Goal: Feedback & Contribution: Contribute content

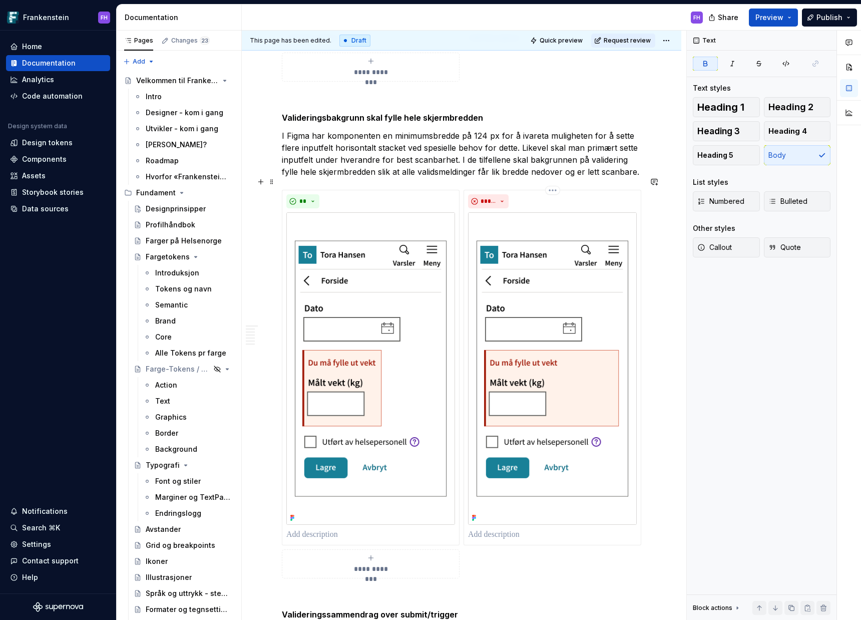
scroll to position [1713, 0]
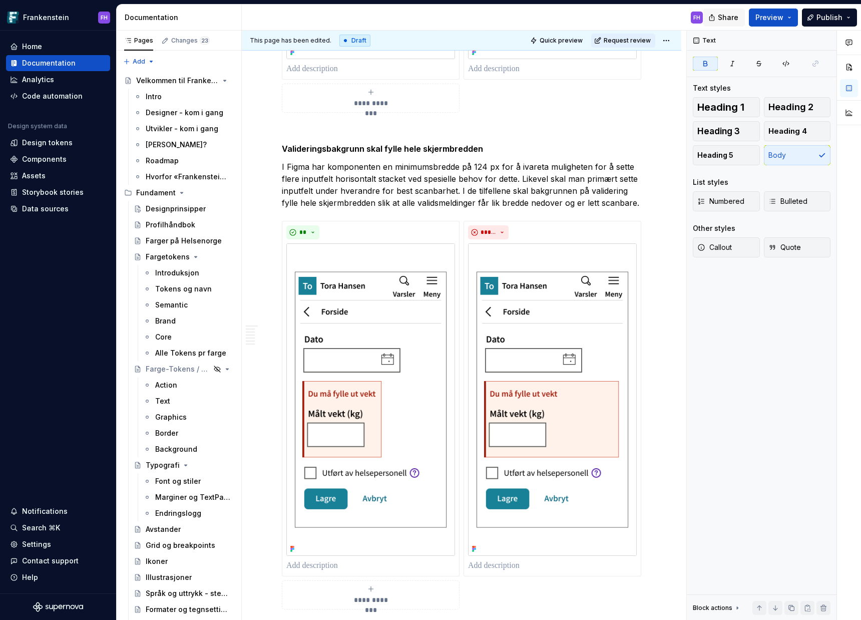
type textarea "*"
click at [430, 213] on button "button" at bounding box center [655, 213] width 14 height 14
click at [430, 259] on icon "Send" at bounding box center [650, 257] width 10 height 10
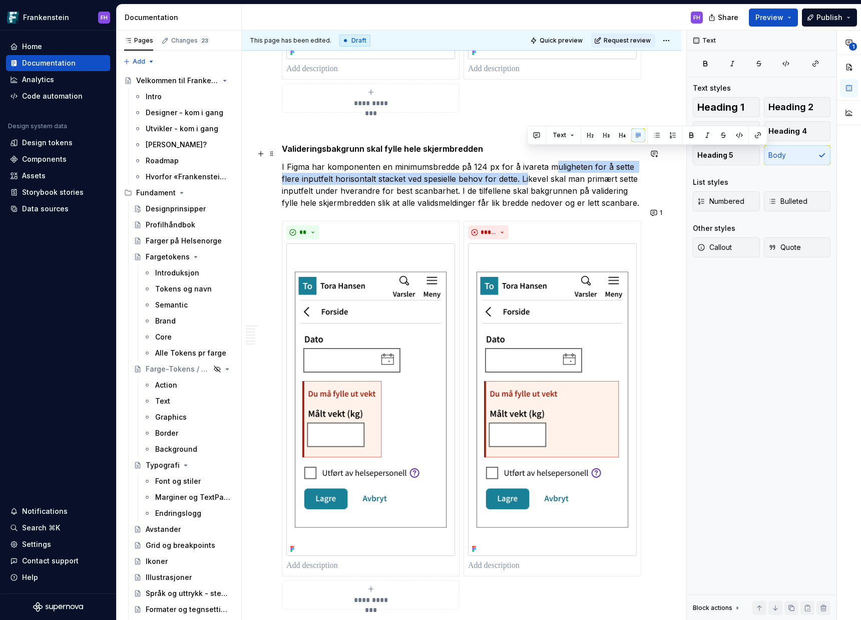
click at [430, 170] on p "I Figma har komponenten en minimumsbredde på 124 px for å ivareta muligheten fo…" at bounding box center [462, 185] width 360 height 48
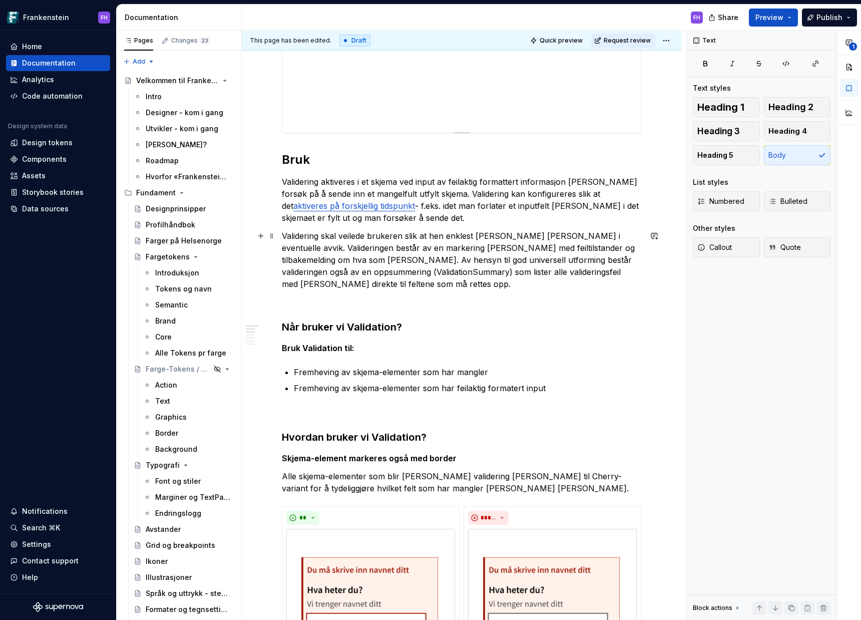
scroll to position [243, 0]
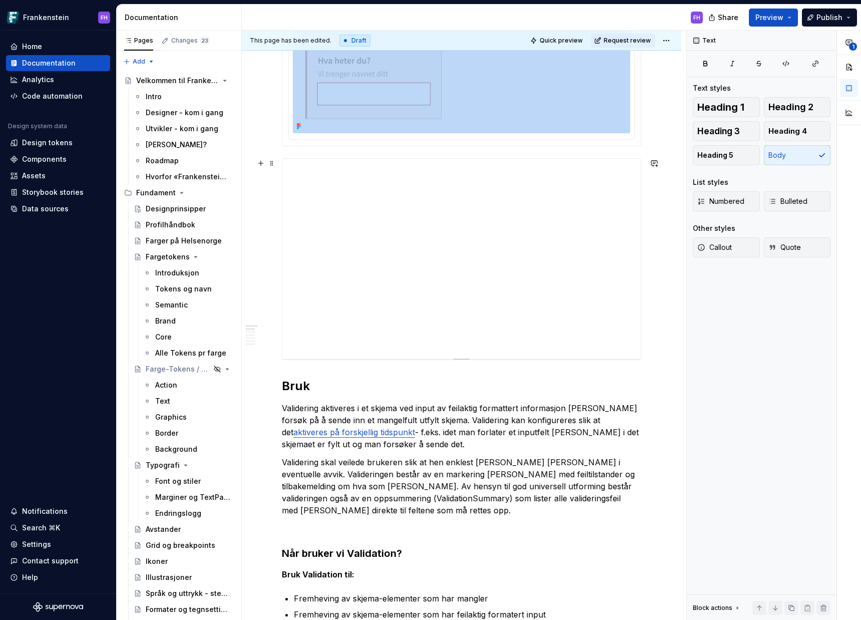
click at [336, 240] on div at bounding box center [461, 259] width 359 height 200
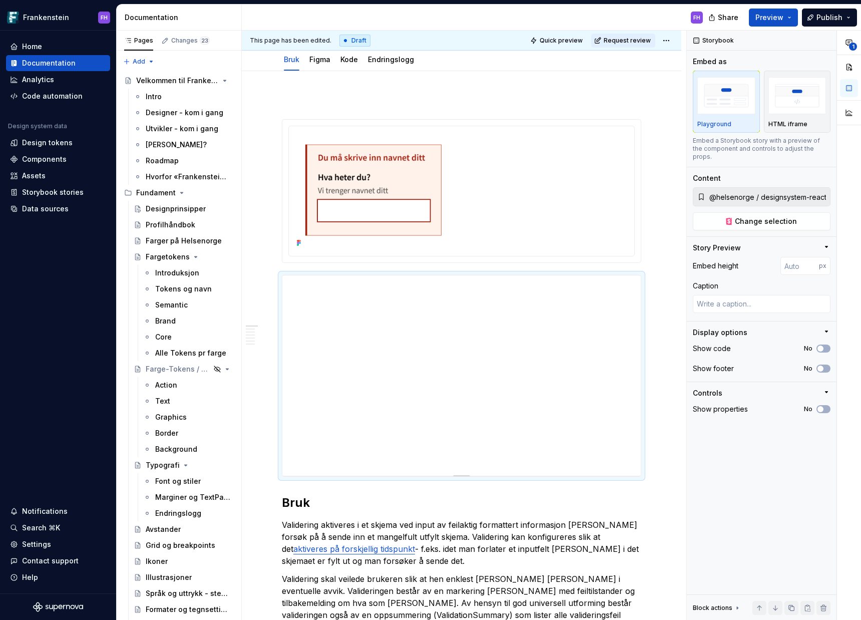
scroll to position [140, 0]
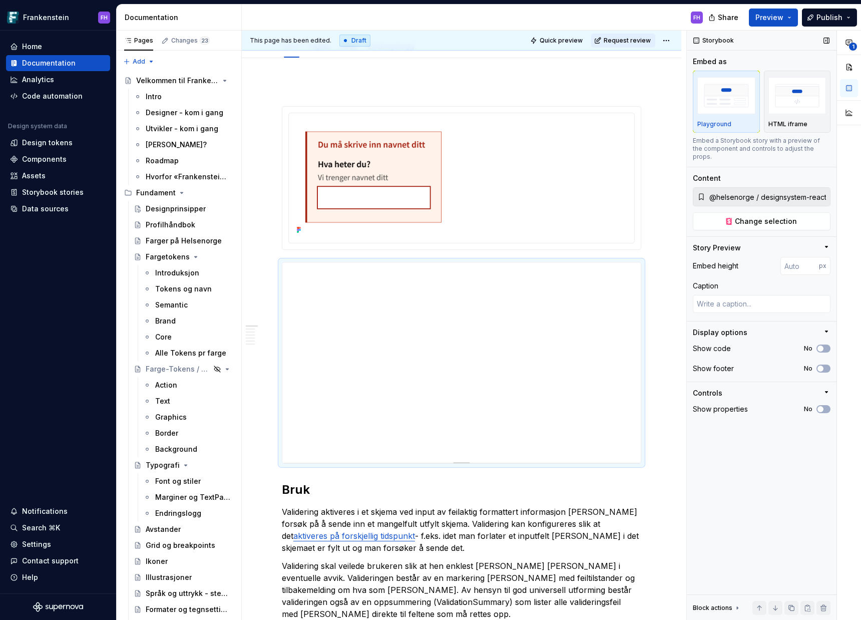
click at [430, 310] on div "Storybook Embed as Playground HTML iframe Embed a Storybook story with a previe…" at bounding box center [762, 326] width 150 height 590
click at [430, 310] on div "**********" at bounding box center [774, 326] width 174 height 590
click at [430, 310] on icon "button" at bounding box center [827, 331] width 3 height 1
click at [430, 310] on icon "button" at bounding box center [827, 332] width 8 height 8
click at [430, 310] on div "Show footer No" at bounding box center [762, 369] width 138 height 14
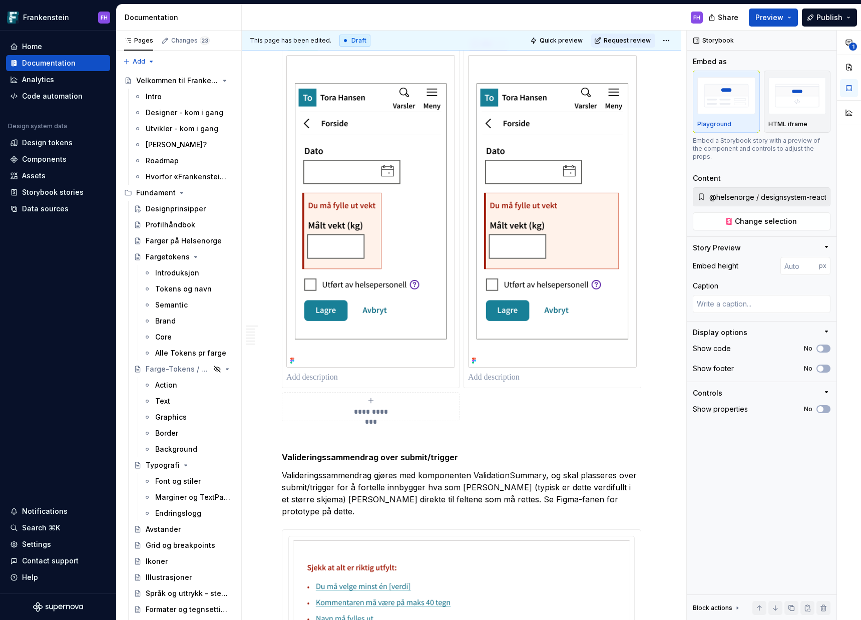
scroll to position [1895, 0]
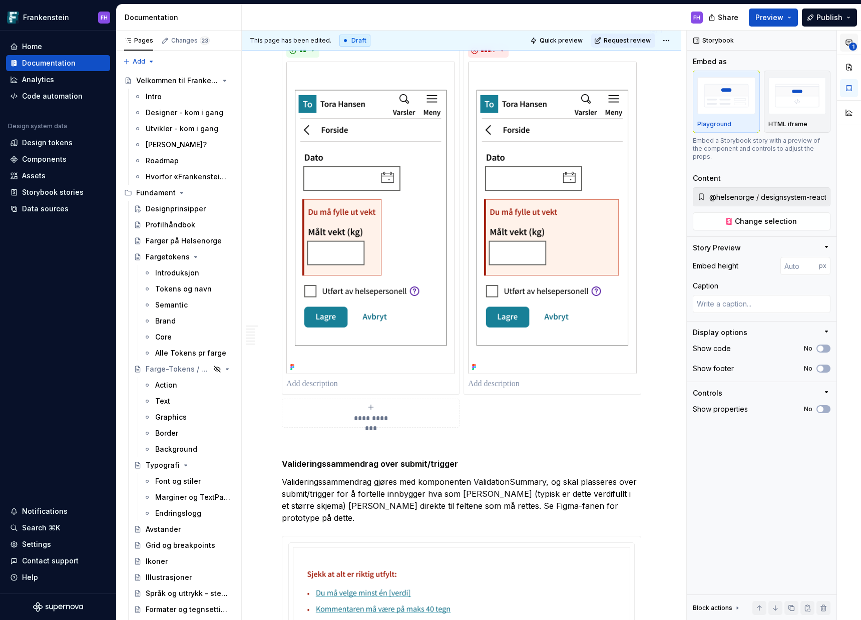
click at [430, 46] on icon "button" at bounding box center [849, 43] width 8 height 8
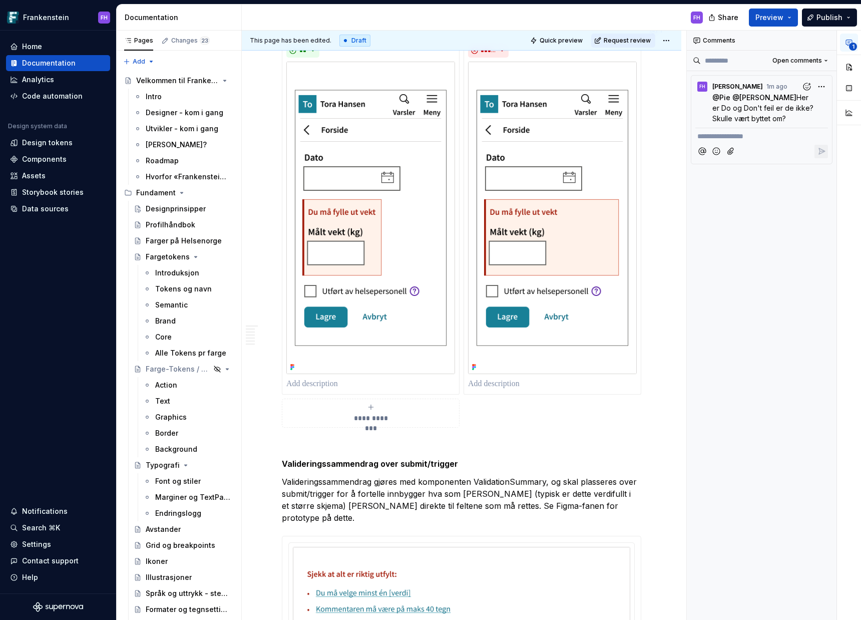
click at [430, 217] on div "**********" at bounding box center [762, 326] width 150 height 590
click at [430, 88] on div "**********" at bounding box center [774, 326] width 174 height 590
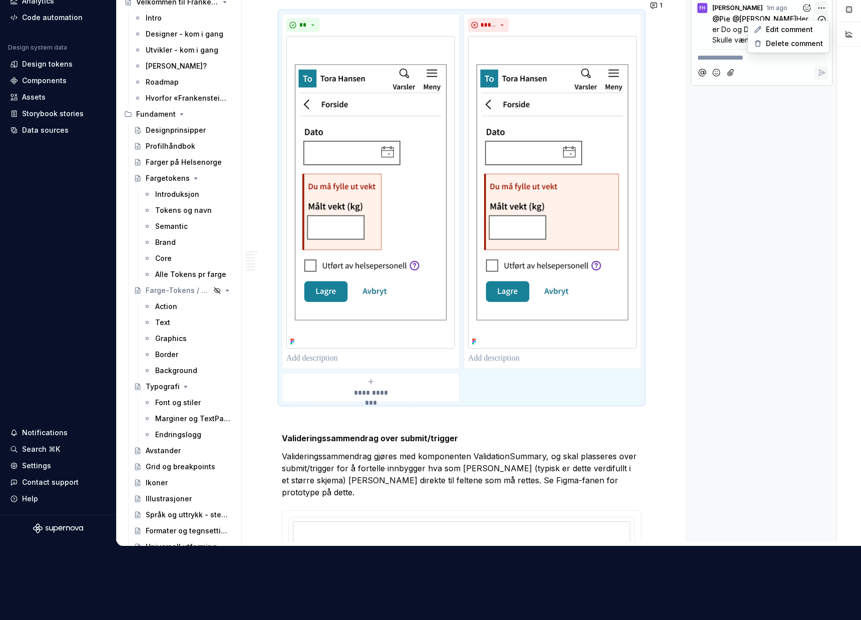
scroll to position [0, 0]
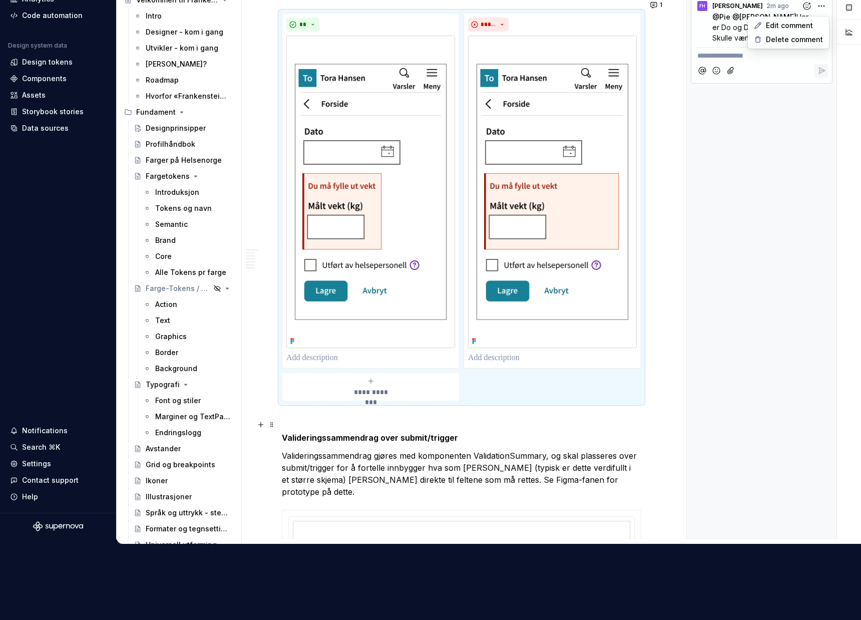
click at [430, 310] on html "Frankenstein FH Home Documentation Analytics Code automation Design system data…" at bounding box center [430, 234] width 861 height 620
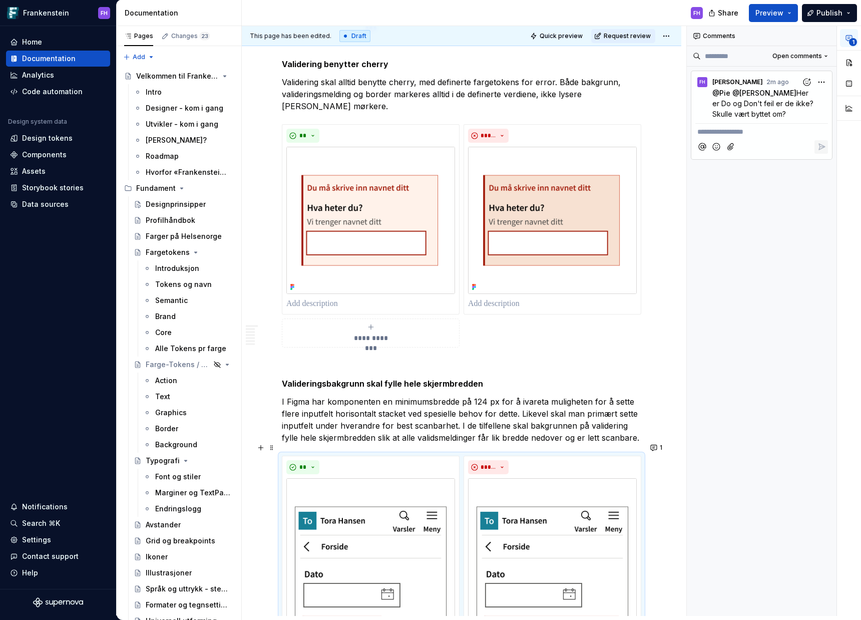
scroll to position [1737, 0]
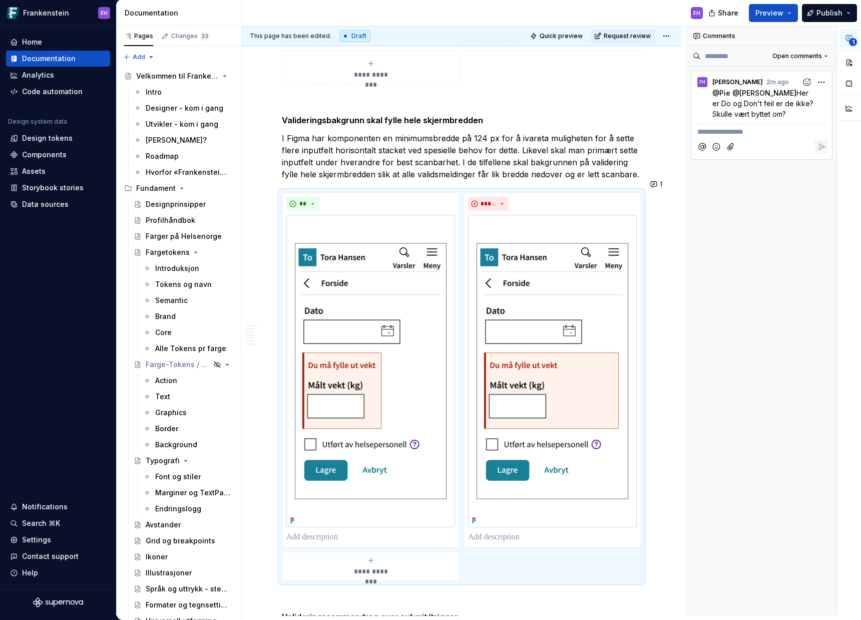
click at [430, 137] on div at bounding box center [762, 147] width 133 height 21
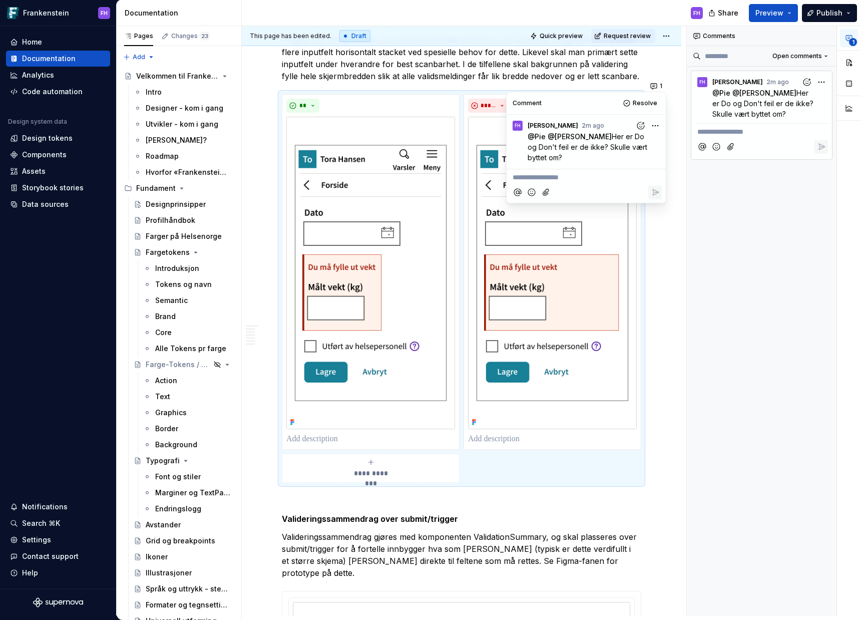
scroll to position [1840, 0]
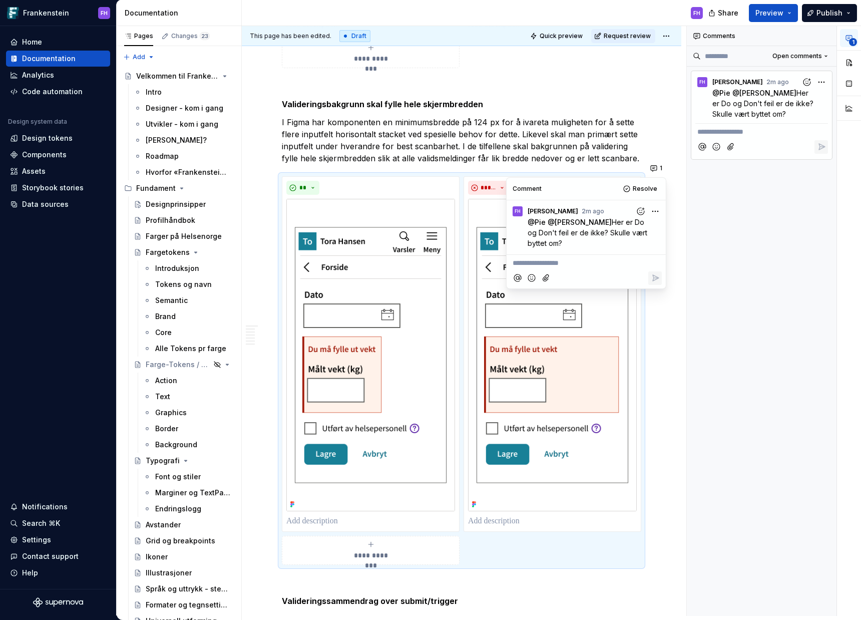
click at [430, 310] on div "**********" at bounding box center [762, 321] width 150 height 590
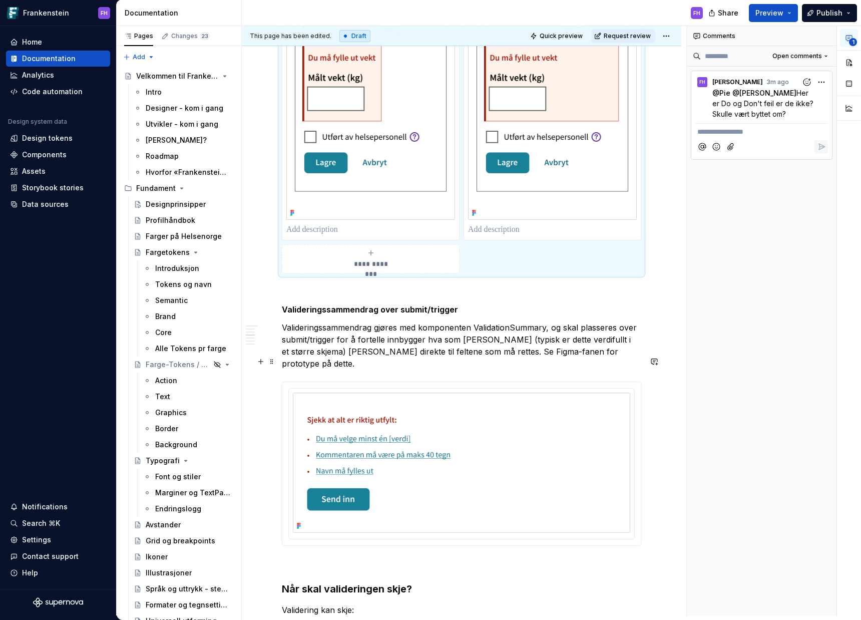
scroll to position [1833, 0]
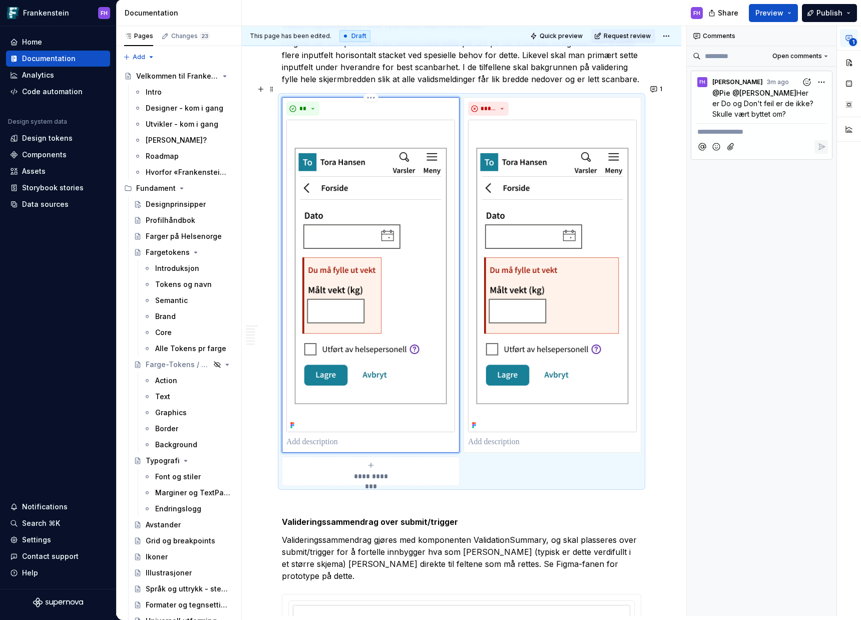
click at [413, 299] on img at bounding box center [370, 276] width 169 height 313
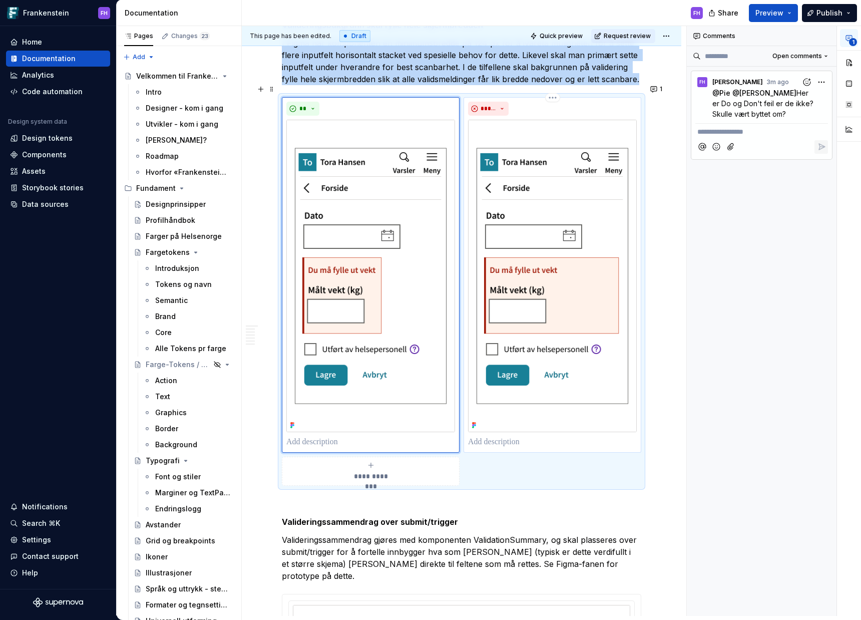
click at [430, 120] on img at bounding box center [552, 276] width 169 height 313
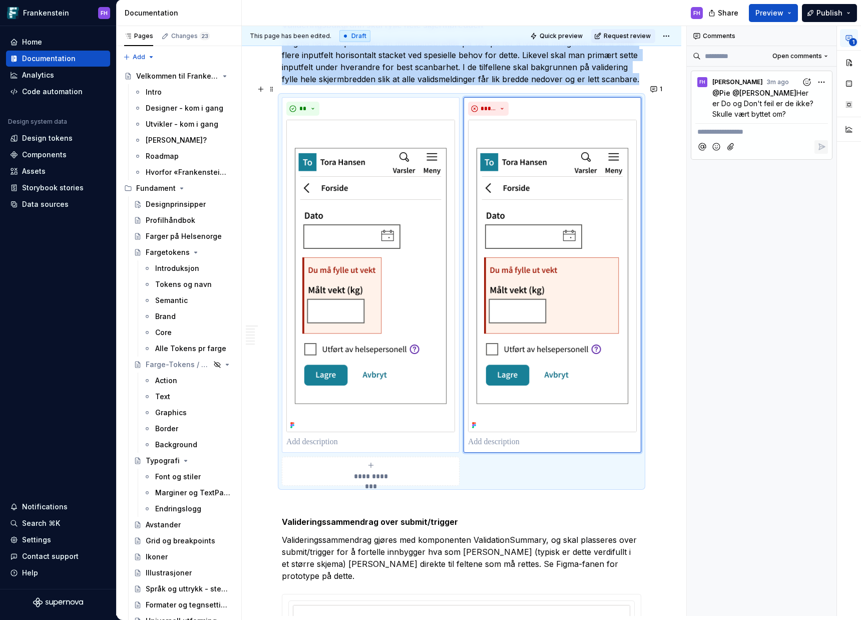
click at [382, 103] on div "**" at bounding box center [370, 275] width 169 height 347
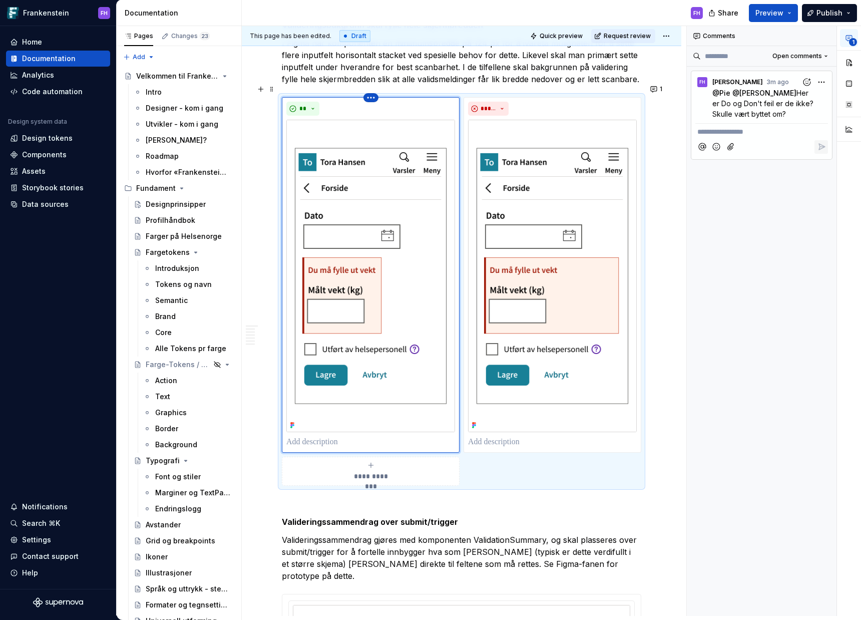
click at [365, 86] on html "Frankenstein FH Home Documentation Analytics Code automation Design system data…" at bounding box center [430, 310] width 861 height 620
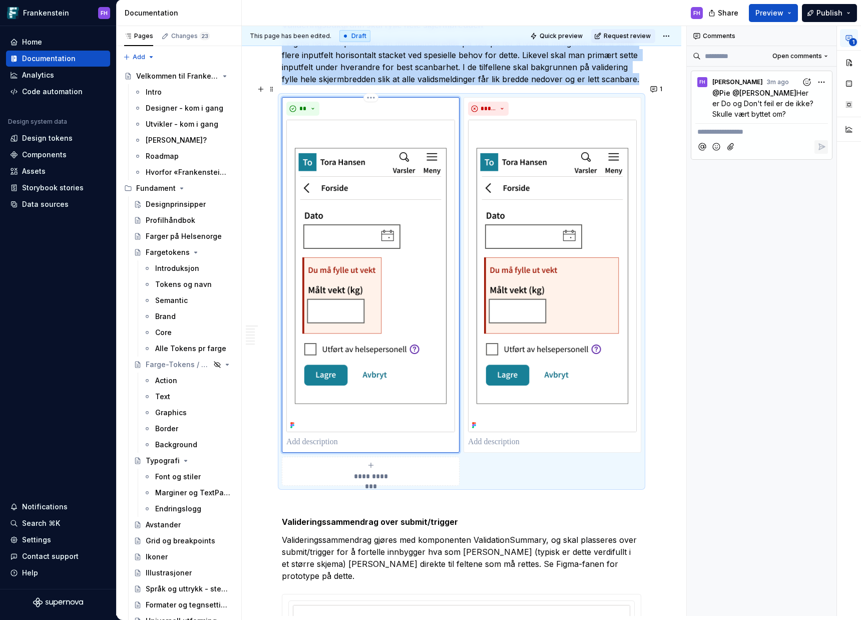
click at [392, 106] on div "**" at bounding box center [370, 275] width 169 height 347
click at [311, 102] on button "**" at bounding box center [302, 109] width 33 height 14
click at [407, 102] on div "**" at bounding box center [370, 109] width 169 height 14
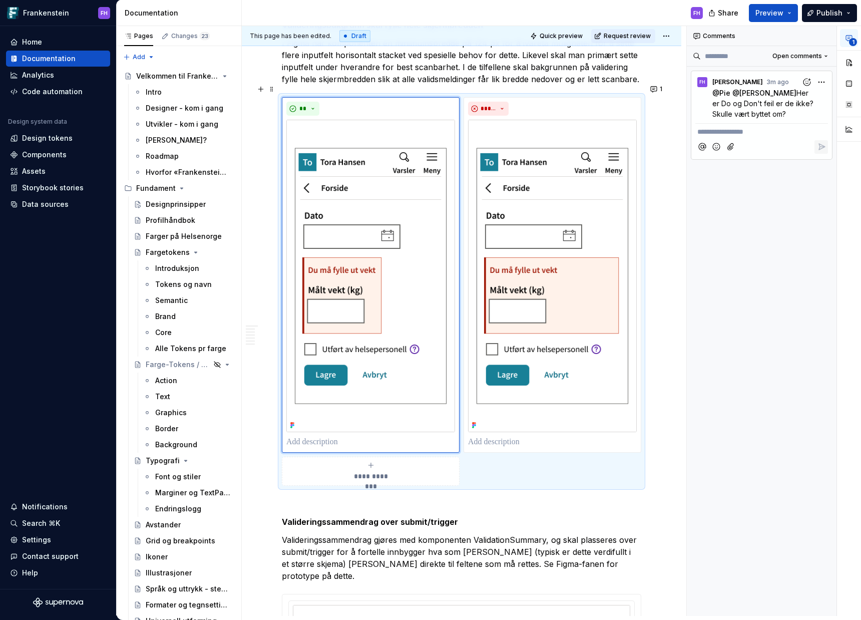
click at [430, 310] on div "**********" at bounding box center [462, 291] width 360 height 389
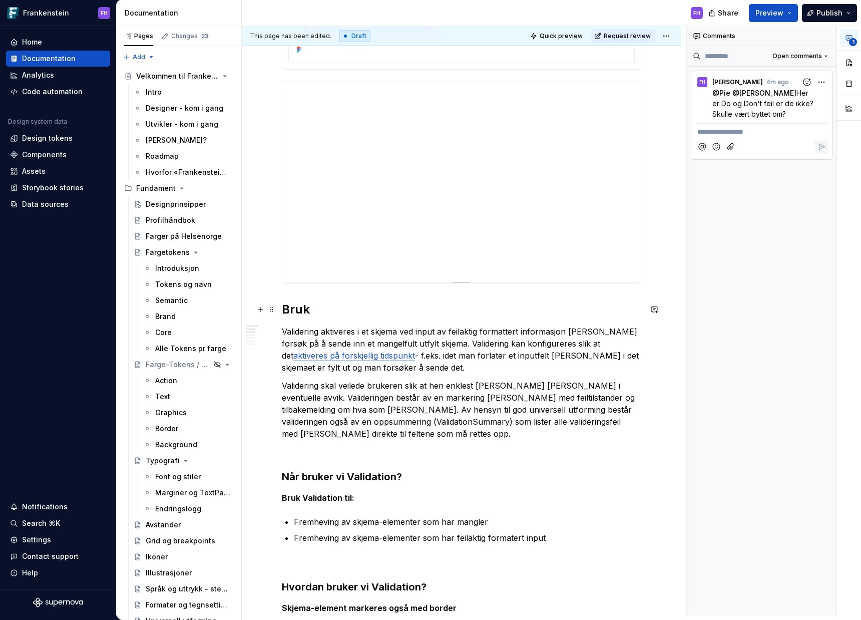
scroll to position [365, 0]
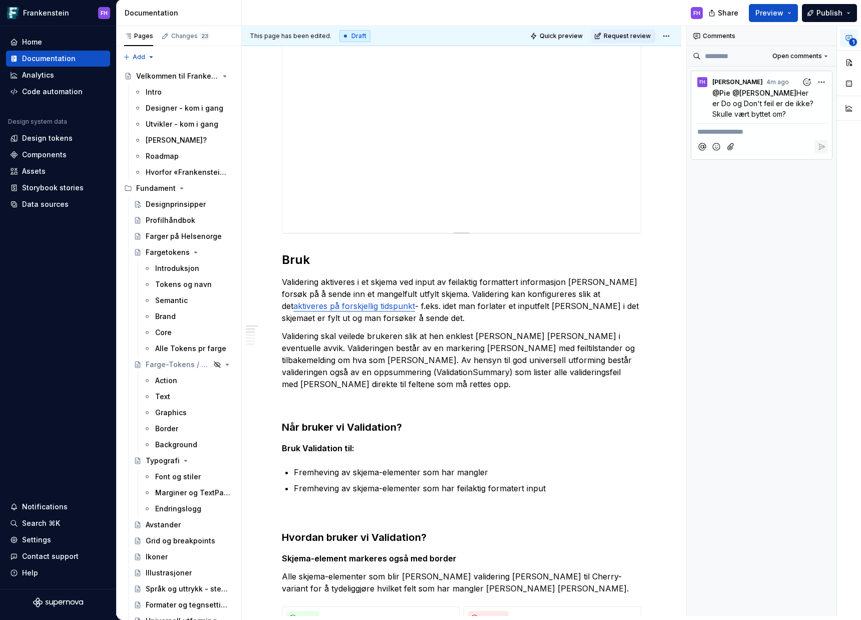
click at [430, 228] on div at bounding box center [461, 133] width 359 height 200
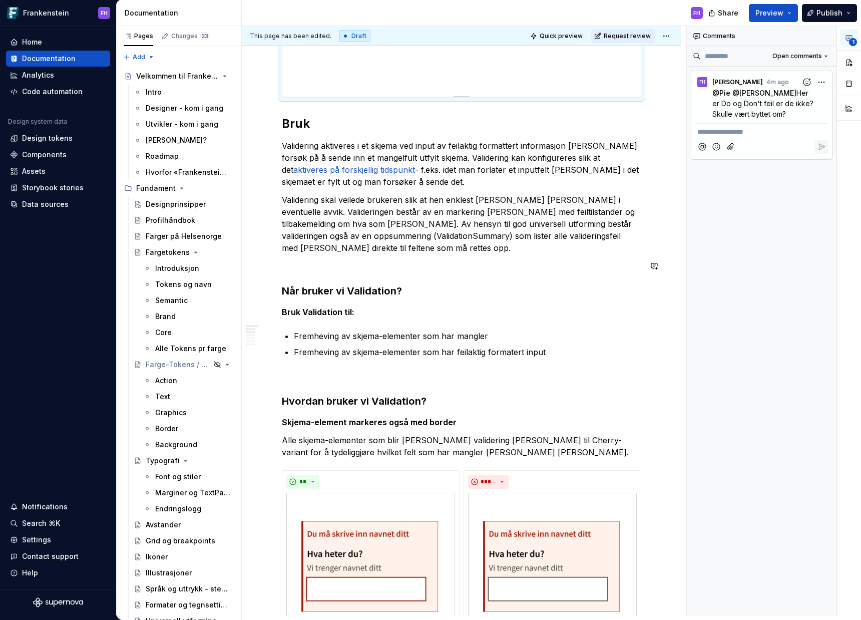
scroll to position [509, 0]
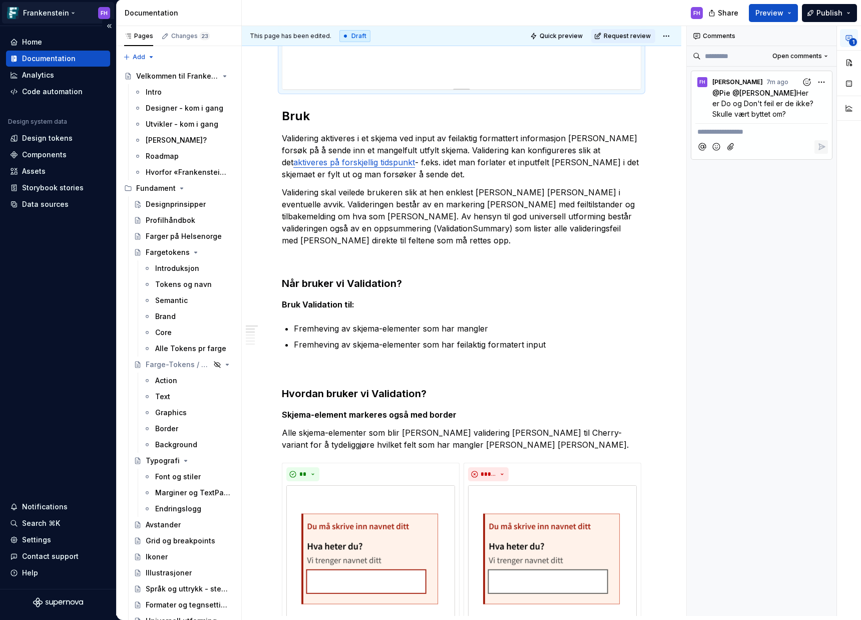
click at [102, 14] on html "Frankenstein FH Home Documentation Analytics Code automation Design system data…" at bounding box center [430, 310] width 861 height 620
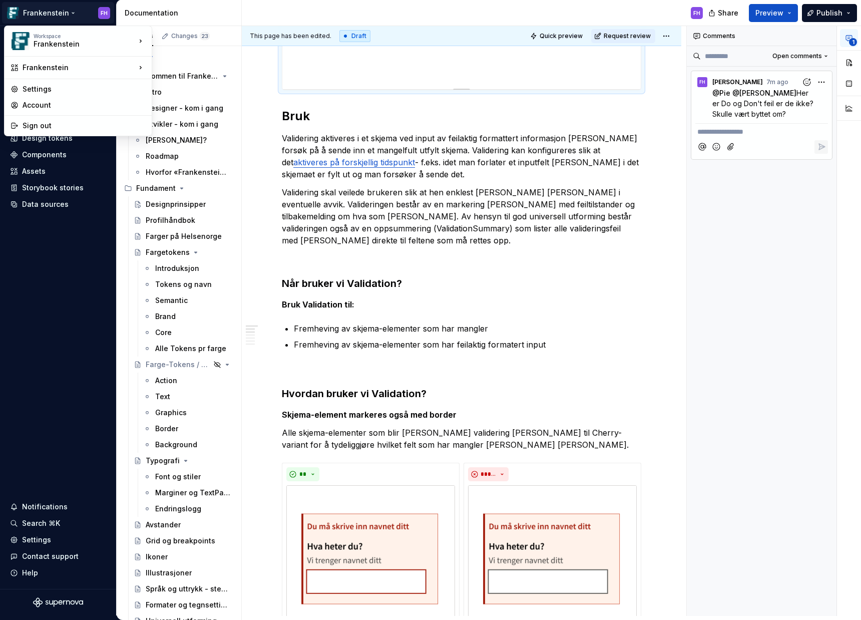
scroll to position [5, 0]
drag, startPoint x: 59, startPoint y: 104, endPoint x: 52, endPoint y: 107, distance: 8.1
click at [44, 107] on div "Account" at bounding box center [84, 105] width 123 height 10
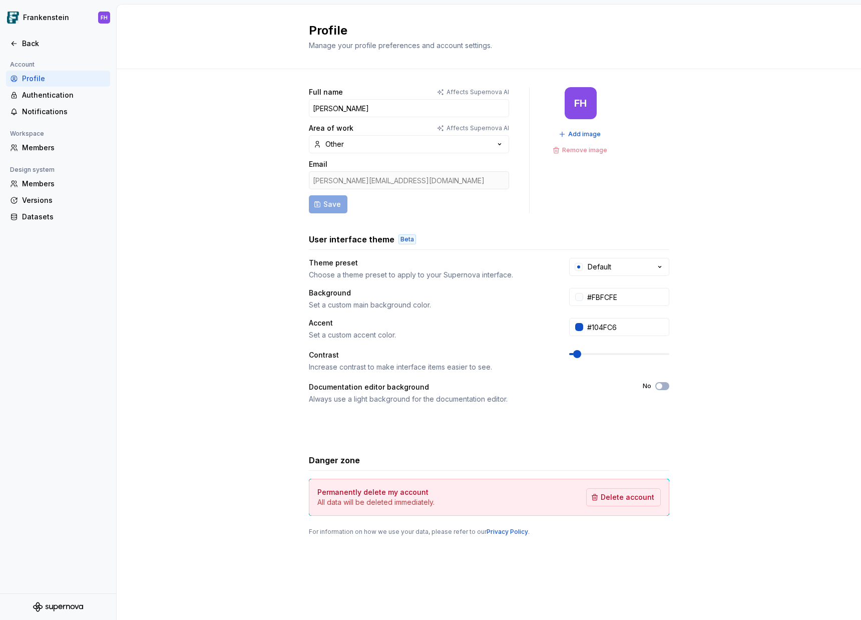
click at [430, 113] on div "FH" at bounding box center [581, 103] width 32 height 32
click at [430, 134] on span "Add image" at bounding box center [584, 134] width 33 height 8
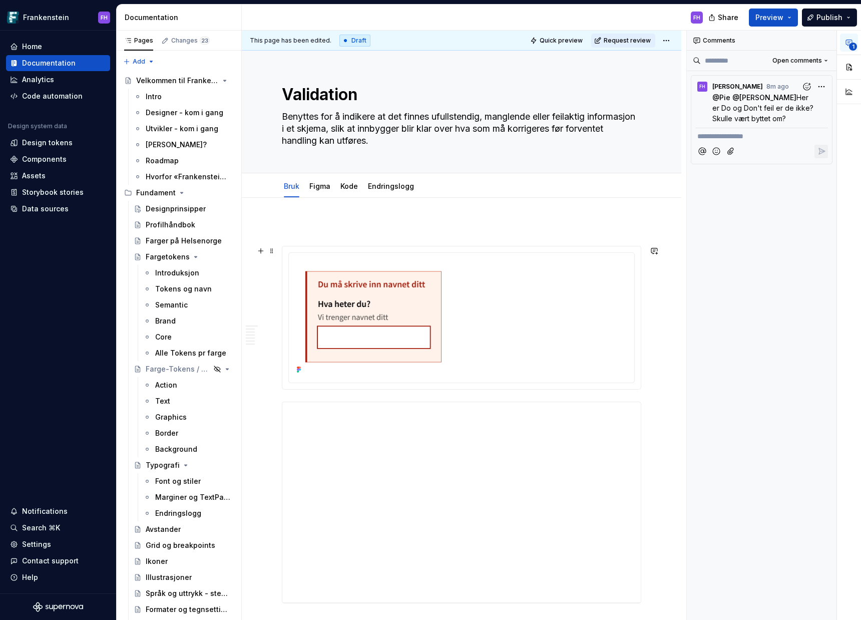
type textarea "*"
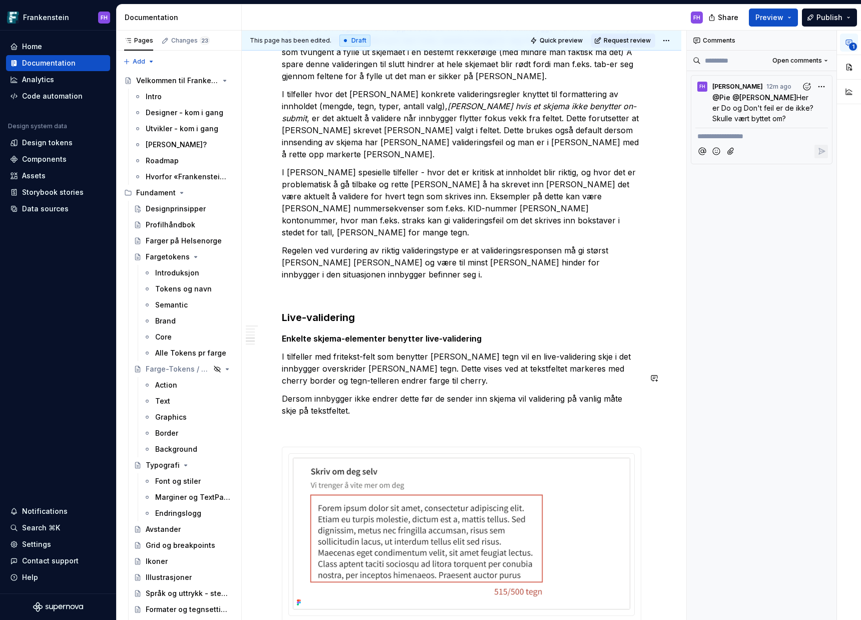
scroll to position [3048, 0]
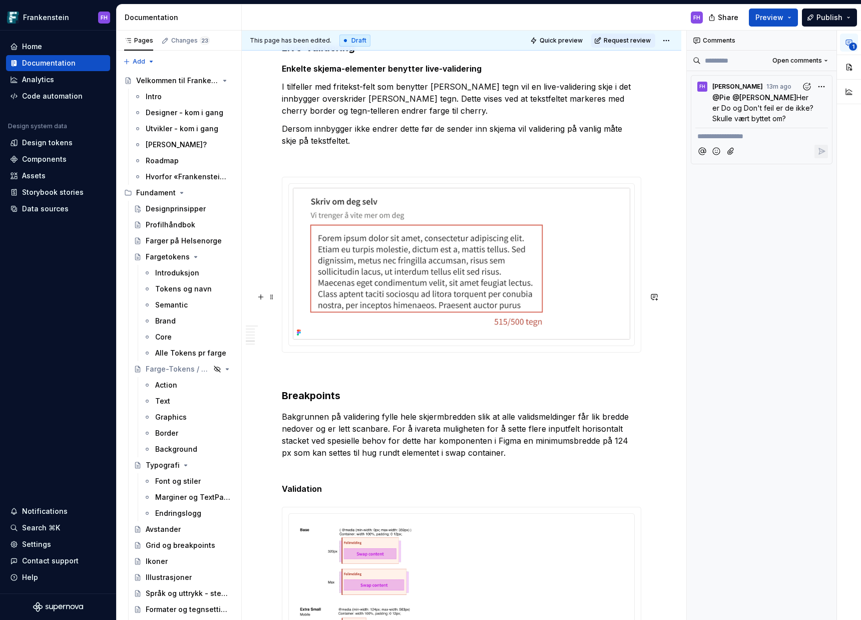
click at [293, 310] on p at bounding box center [462, 371] width 360 height 12
click at [322, 310] on p at bounding box center [462, 371] width 360 height 12
click at [286, 310] on h3 "Breakpoints" at bounding box center [462, 396] width 360 height 14
click at [272, 310] on span at bounding box center [272, 322] width 8 height 14
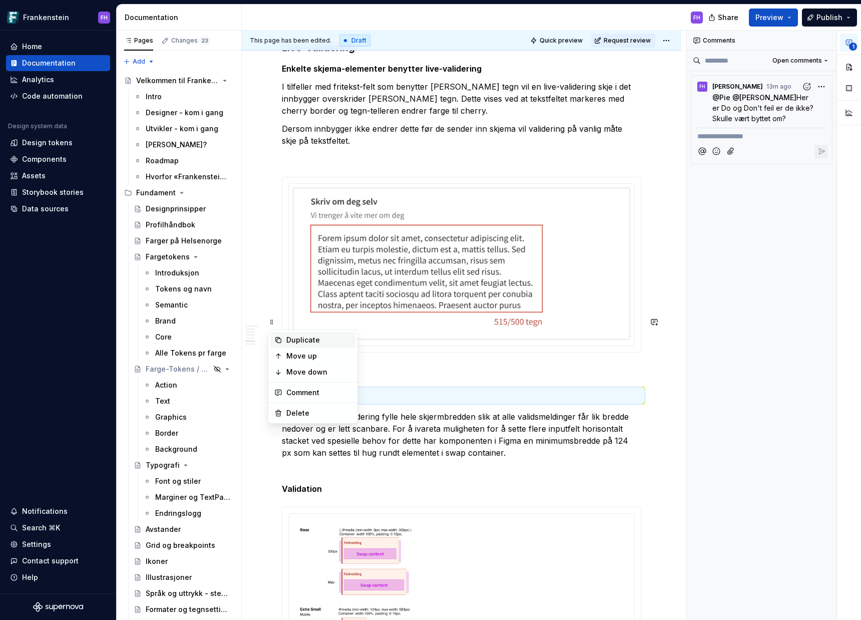
click at [296, 310] on div "Duplicate" at bounding box center [318, 340] width 65 height 10
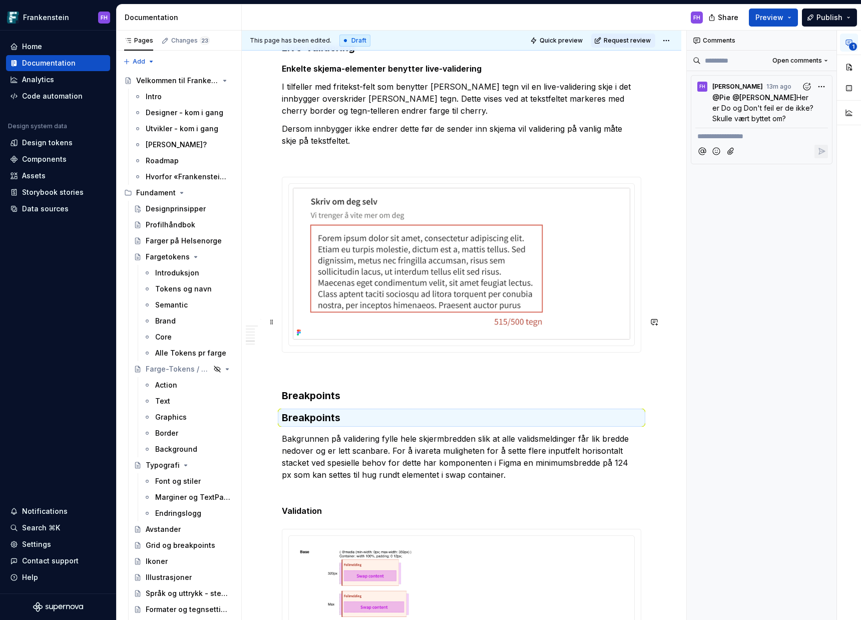
click at [365, 310] on h3 "Breakpoints" at bounding box center [462, 396] width 360 height 14
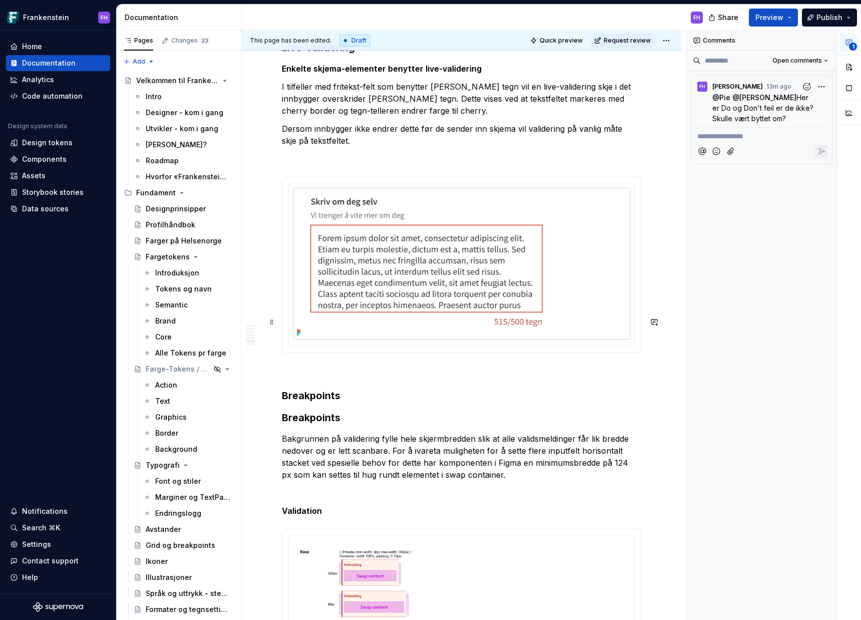
click at [319, 310] on h3 "Breakpoints" at bounding box center [462, 396] width 360 height 14
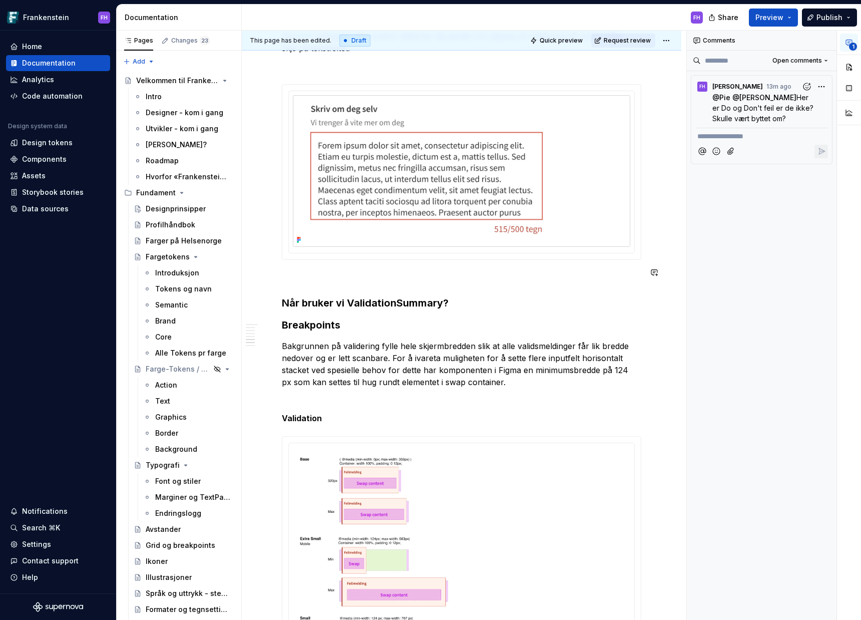
scroll to position [3017, 0]
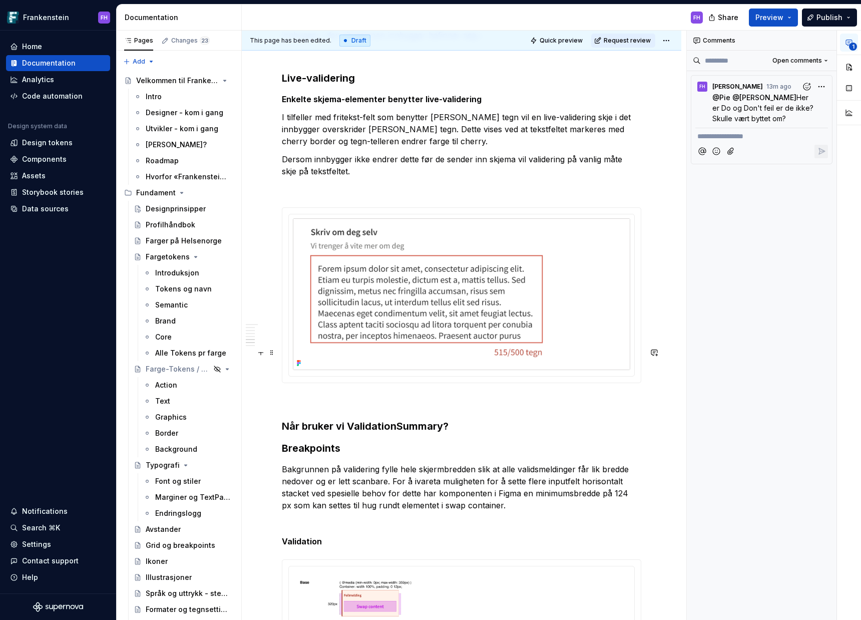
click at [395, 310] on h3 "Når bruker vi ValidationSummary?" at bounding box center [462, 426] width 360 height 14
click at [430, 310] on h3 "Når bruker vi Validation summary?" at bounding box center [462, 426] width 360 height 14
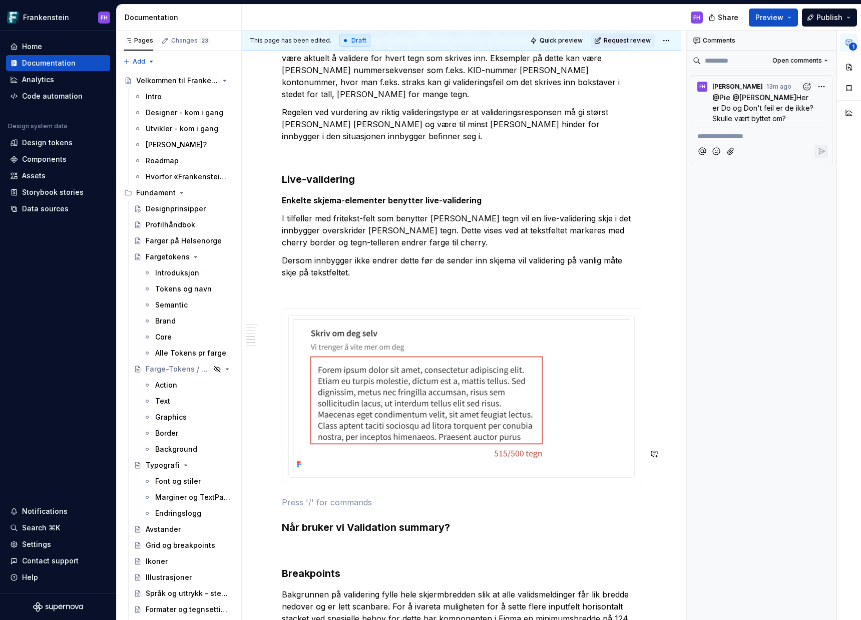
scroll to position [2929, 0]
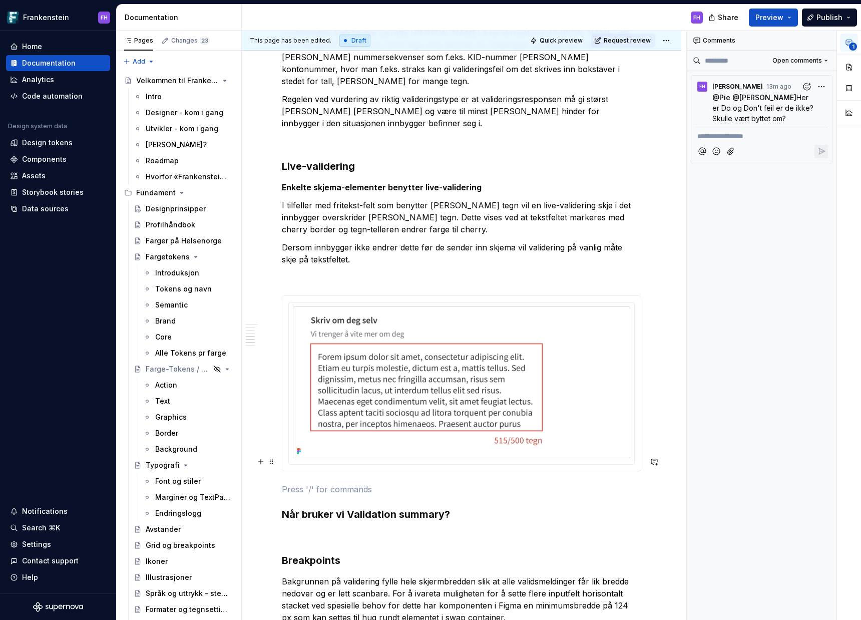
click at [351, 310] on p at bounding box center [462, 535] width 360 height 12
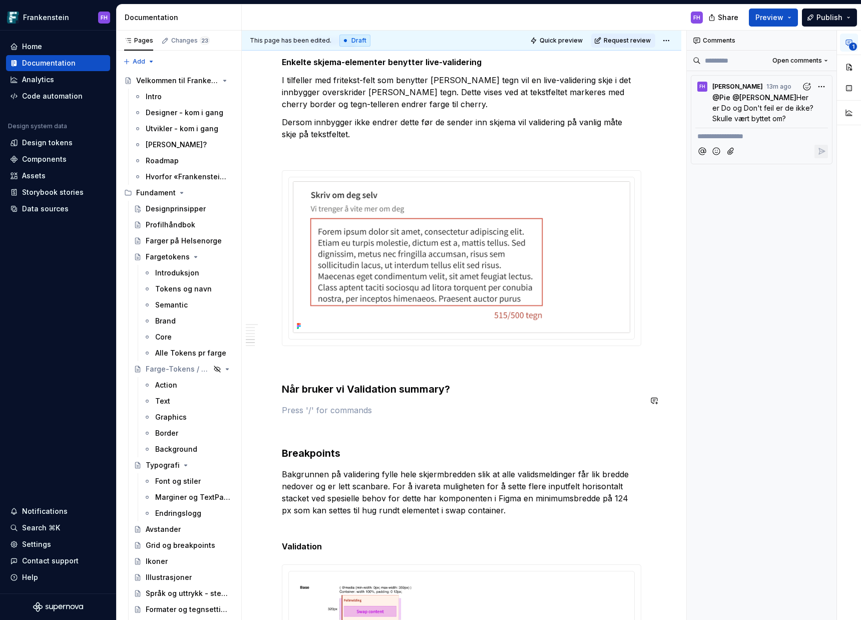
scroll to position [3103, 0]
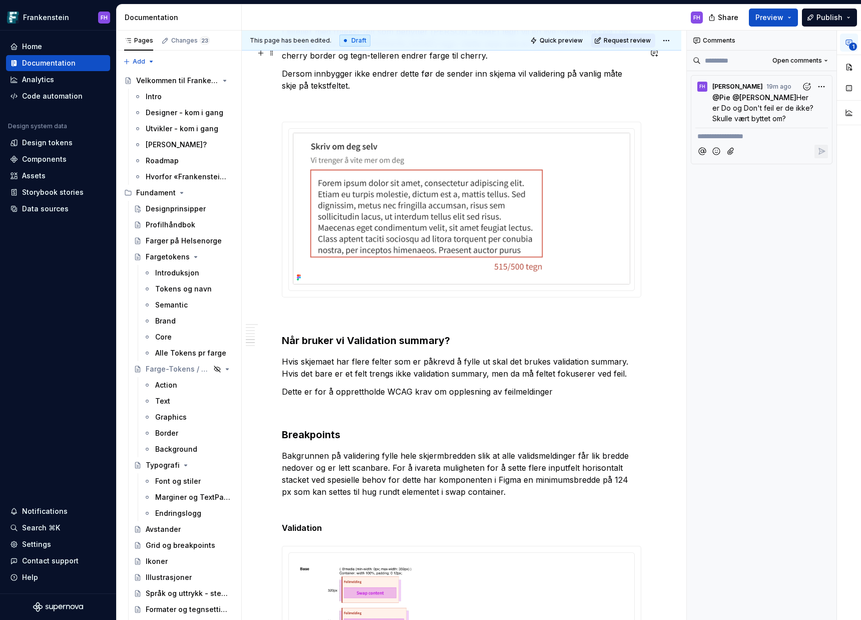
type textarea "*"
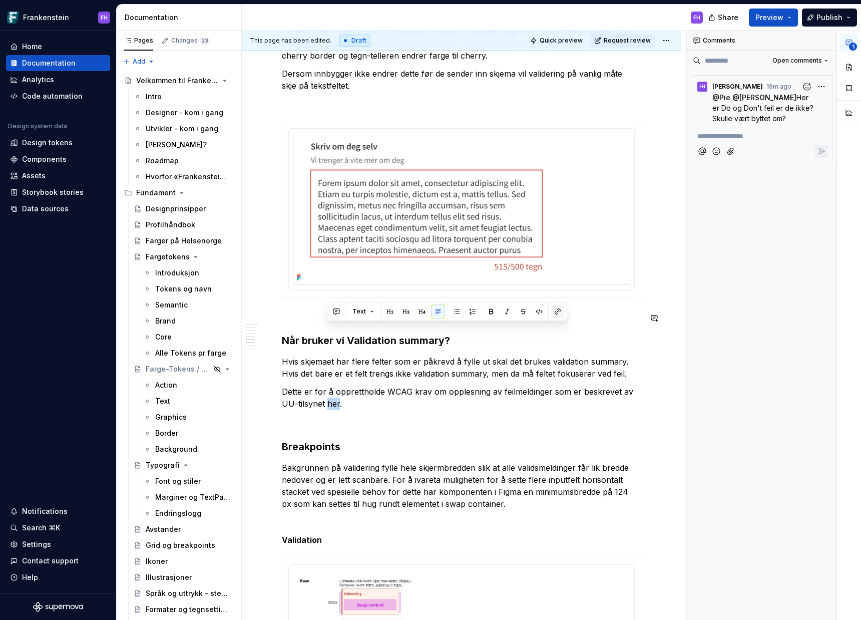
click at [430, 310] on button "button" at bounding box center [558, 312] width 14 height 14
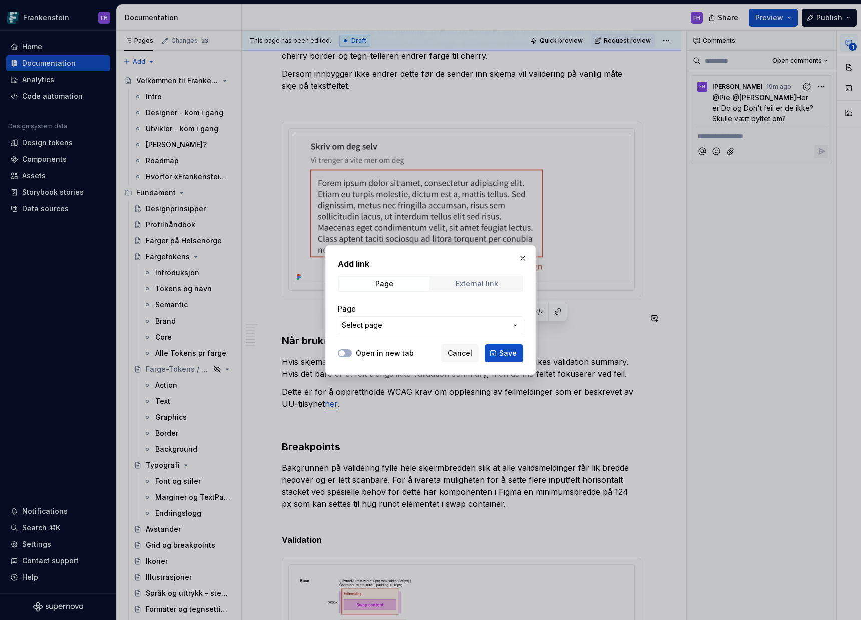
click at [430, 284] on span "External link" at bounding box center [477, 284] width 91 height 14
click at [408, 310] on input "URL" at bounding box center [430, 325] width 185 height 18
paste input "[URL][DOMAIN_NAME]"
type input "[URL][DOMAIN_NAME]"
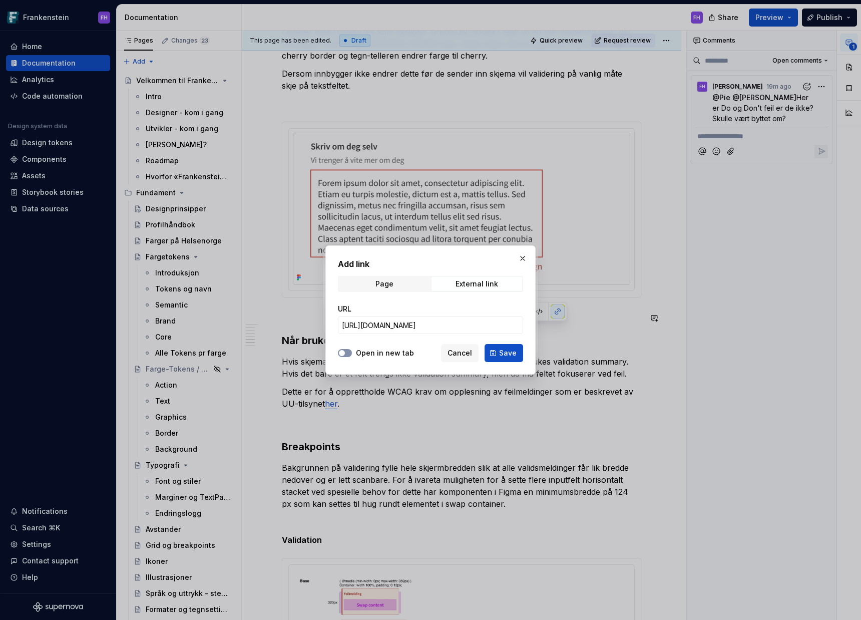
click at [339, 310] on icon "button" at bounding box center [342, 353] width 8 height 6
click at [430, 310] on span "Save" at bounding box center [508, 353] width 18 height 10
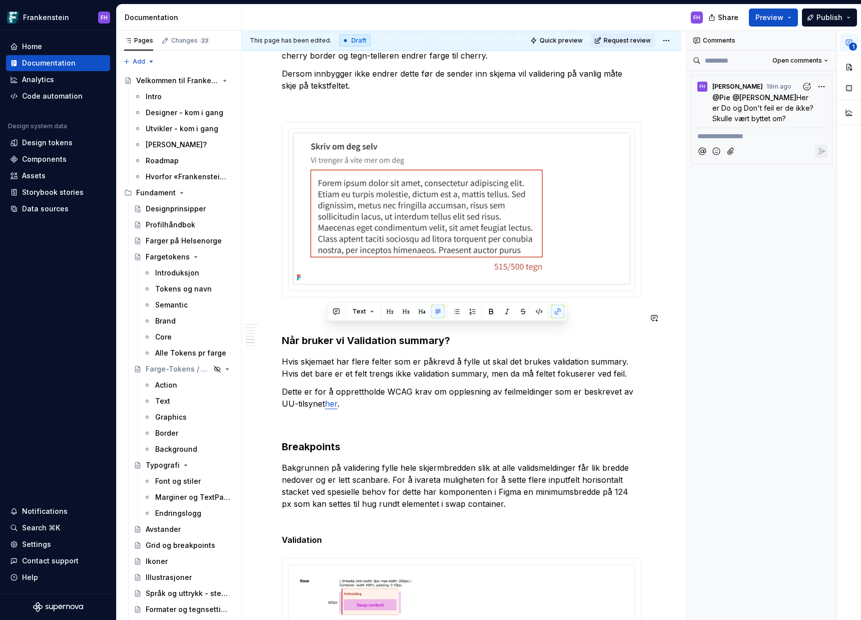
scroll to position [3103, 0]
click at [430, 310] on p "Dette er for å opprettholde WCAG krav om opplesning av feilmeldinger som er bes…" at bounding box center [462, 398] width 360 height 24
click at [383, 310] on p at bounding box center [462, 422] width 360 height 12
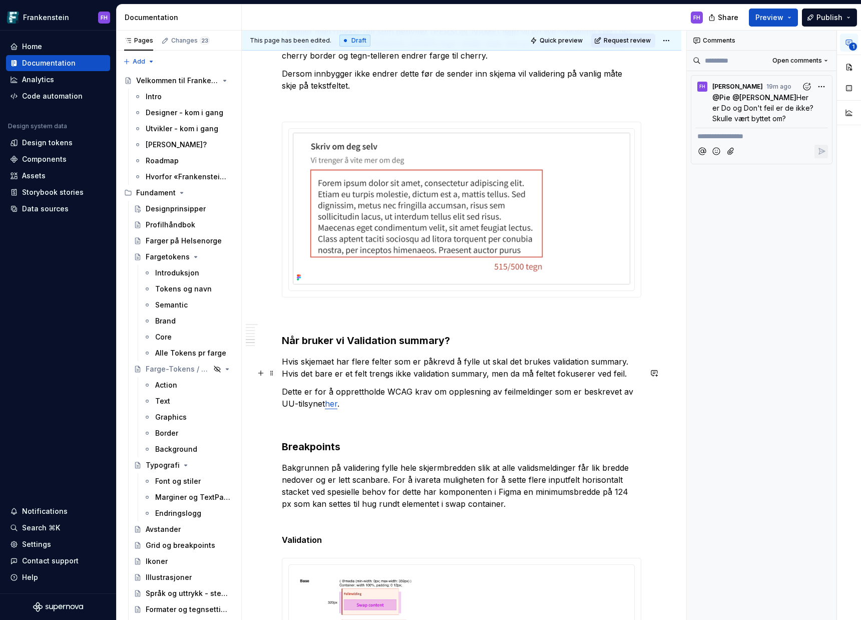
click at [430, 310] on h3 "Breakpoints" at bounding box center [462, 447] width 360 height 14
click at [430, 310] on p "Hvis skjemaet har flere felter som er påkrevd å fylle ut skal det brukes valida…" at bounding box center [462, 368] width 360 height 24
click at [350, 310] on p "Dette er for å opprettholde WCAG krav om opplesning av feilmeldinger som er bes…" at bounding box center [462, 398] width 360 height 24
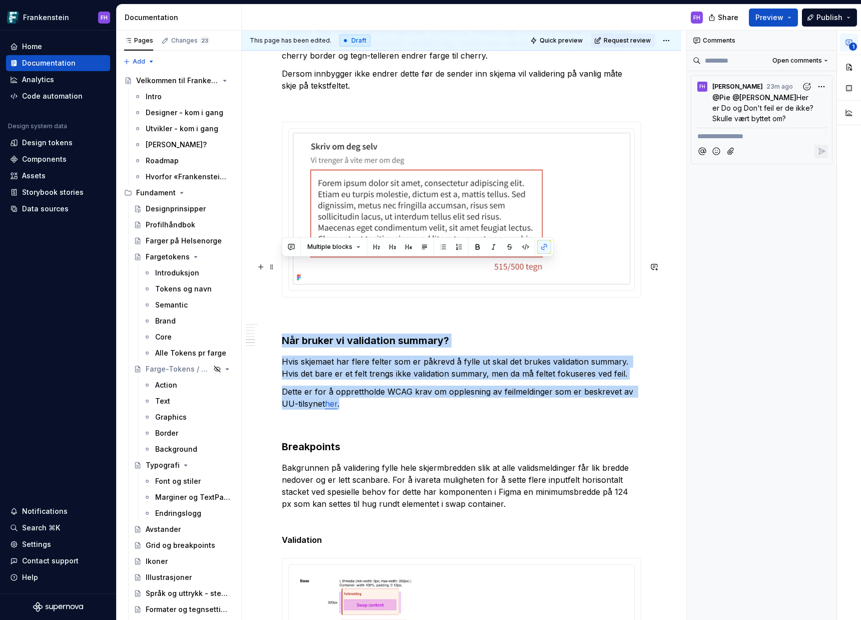
drag, startPoint x: 358, startPoint y: 332, endPoint x: 280, endPoint y: 272, distance: 97.2
copy div "Når bruker vi validation summary? Hvis skjemaet har flere felter som er påkrevd…"
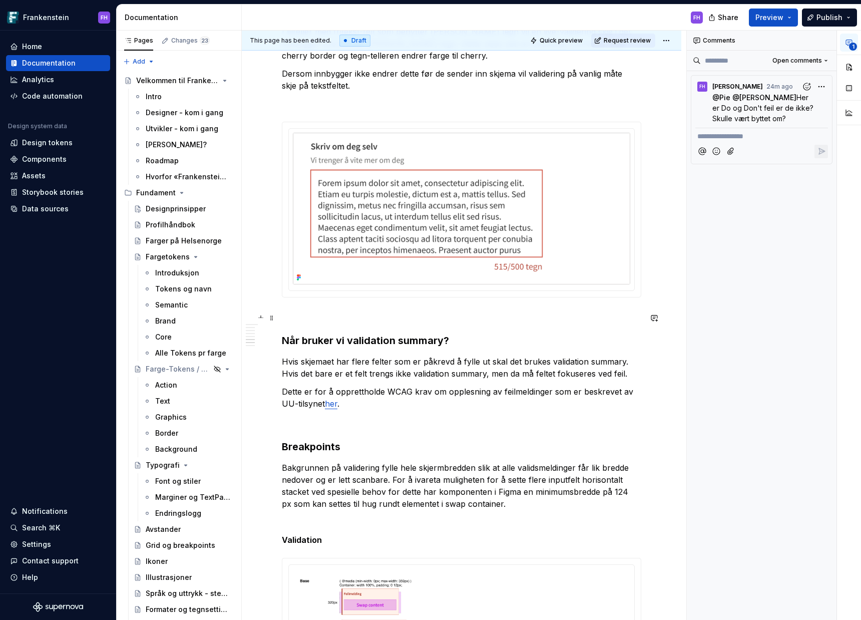
click at [414, 310] on p "Dette er for å opprettholde WCAG krav om opplesning av feilmeldinger som er bes…" at bounding box center [462, 398] width 360 height 24
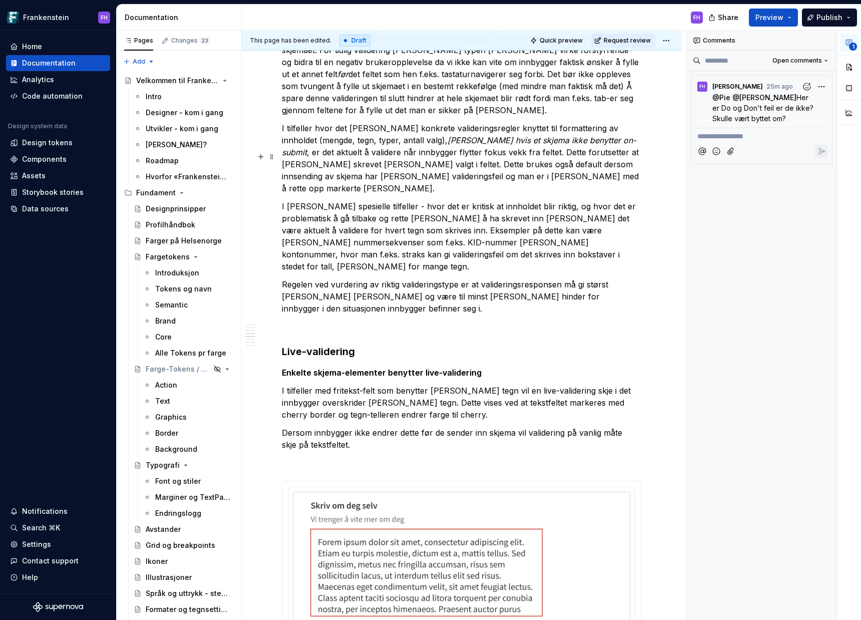
scroll to position [2795, 0]
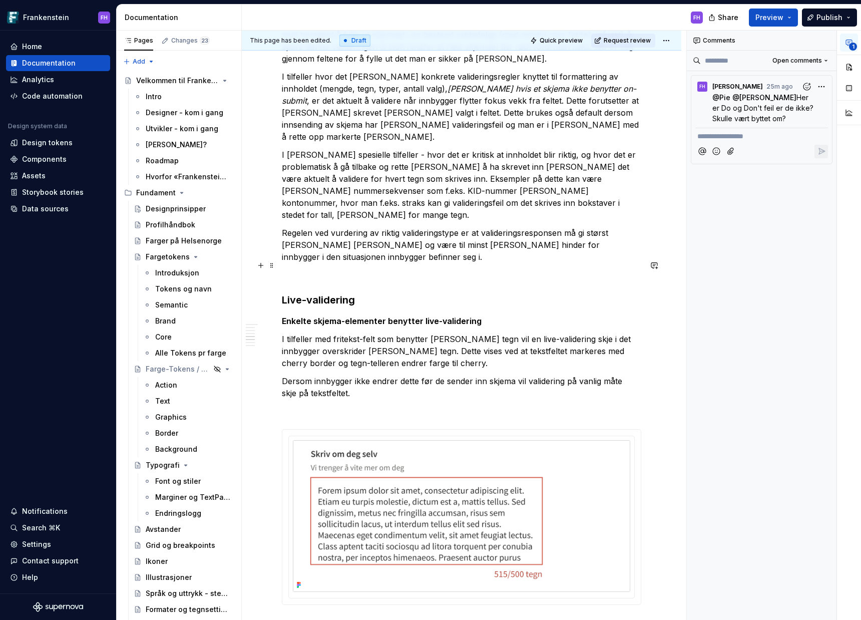
click at [282, 310] on p "I tilfeller med fritekst-felt som benytter [PERSON_NAME] tegn vil en live-valid…" at bounding box center [462, 351] width 360 height 36
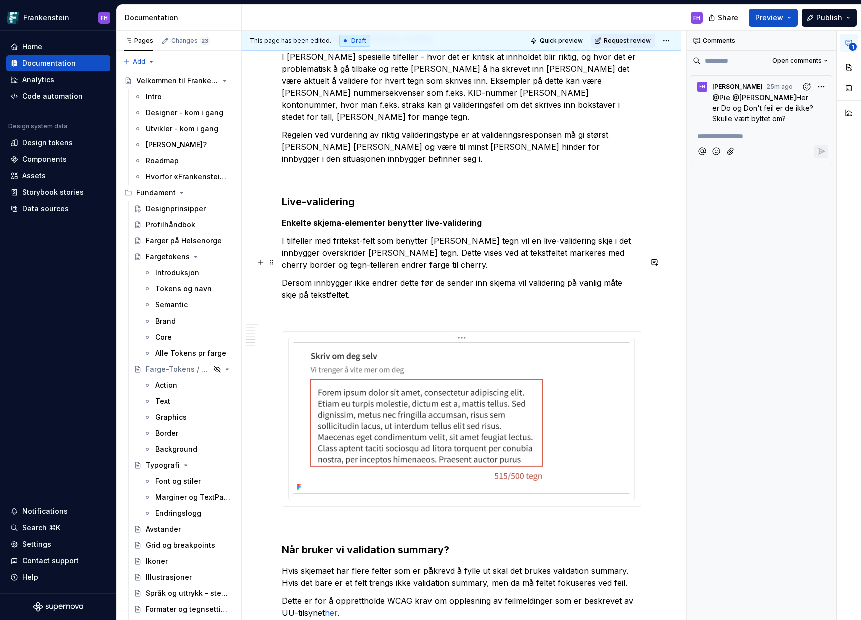
scroll to position [3054, 0]
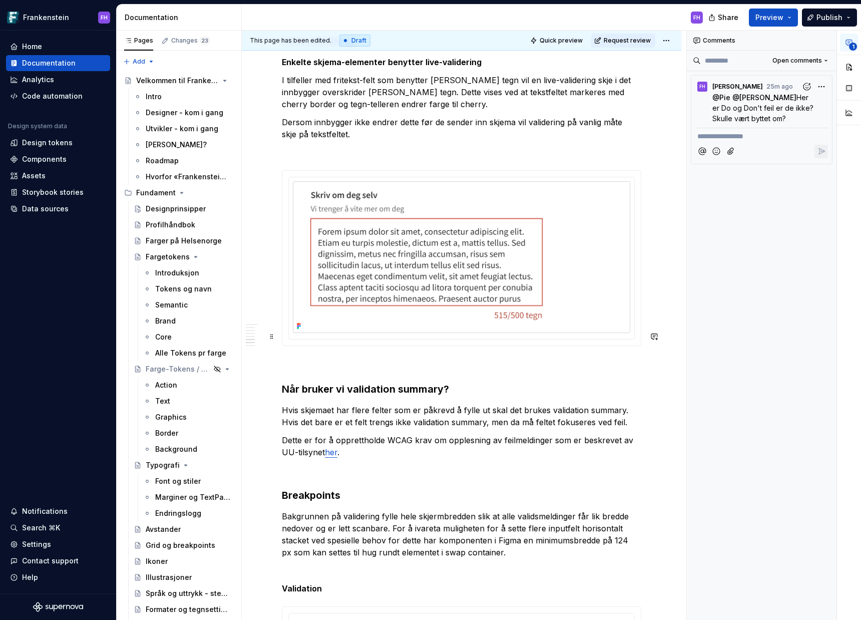
click at [283, 310] on p "Hvis skjemaet har flere felter som er påkrevd å fylle ut skal det brukes valida…" at bounding box center [462, 416] width 360 height 24
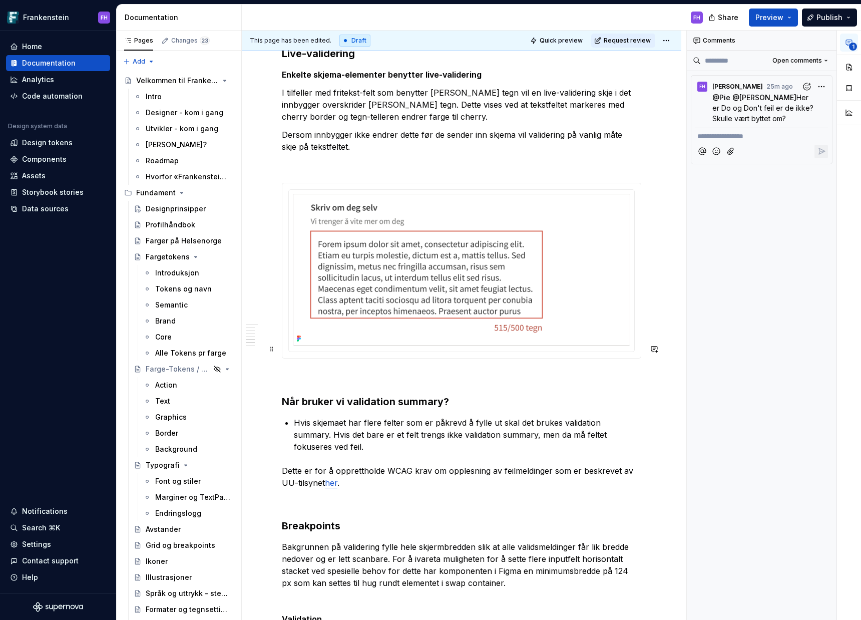
click at [294, 310] on p "Hvis skjemaet har flere felter som er påkrevd å fylle ut skal det brukes valida…" at bounding box center [468, 435] width 348 height 36
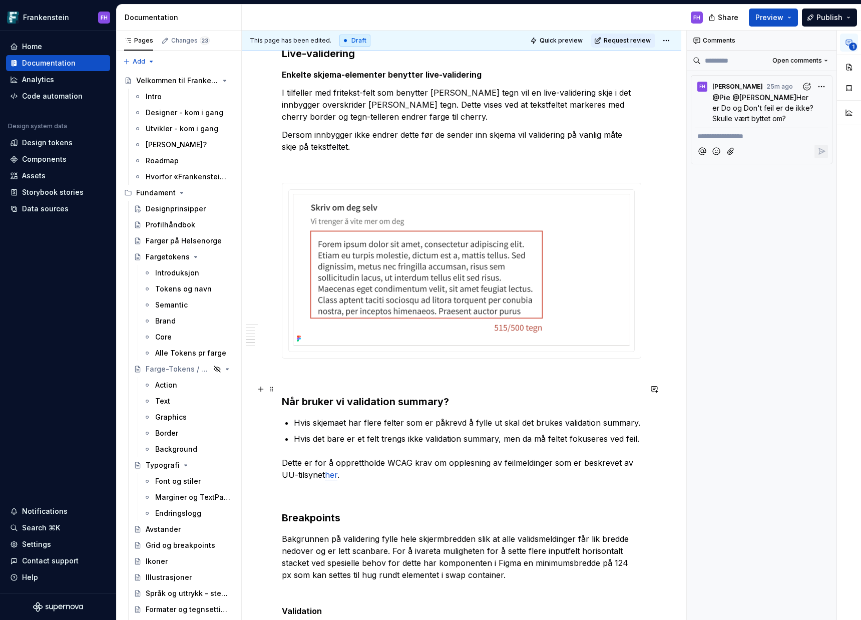
click at [376, 310] on p "Dette er for å opprettholde WCAG krav om opplesning av feilmeldinger som er bes…" at bounding box center [462, 469] width 360 height 24
click at [373, 310] on p "Dette er for å opprettholde WCAG krav om opplesning av feilmeldinger som er bes…" at bounding box center [462, 469] width 360 height 24
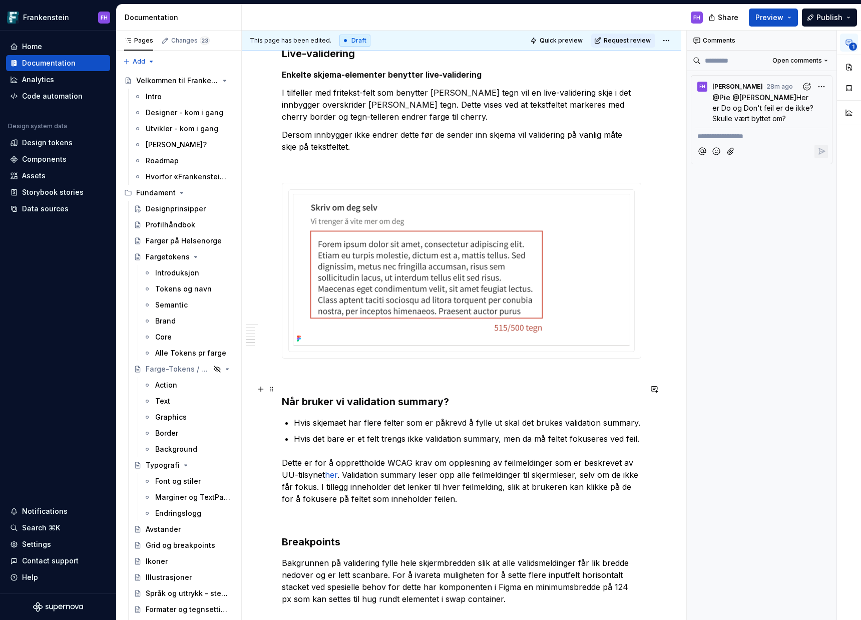
click at [430, 310] on p "Dette er for å opprettholde WCAG krav om opplesning av feilmeldinger som er bes…" at bounding box center [462, 481] width 360 height 48
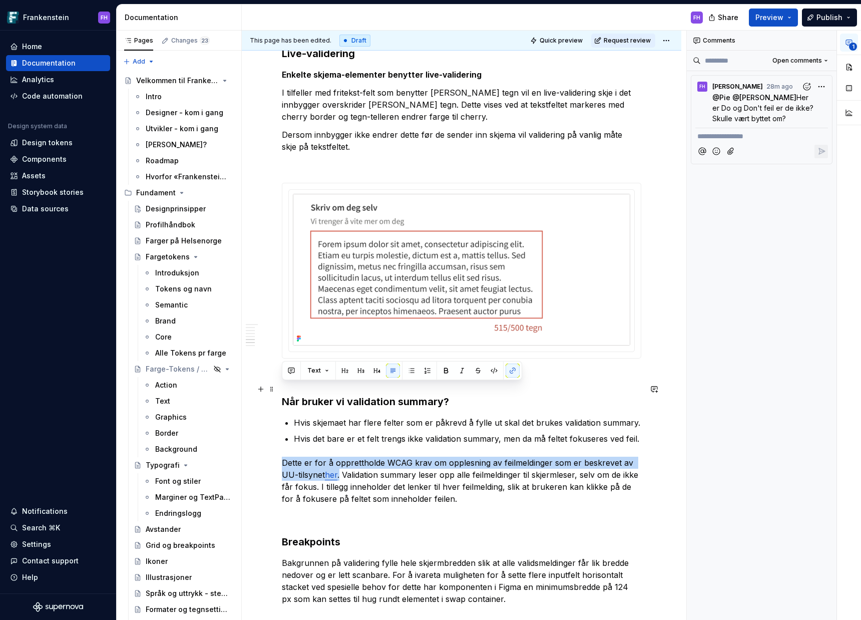
drag, startPoint x: 341, startPoint y: 402, endPoint x: 283, endPoint y: 391, distance: 59.1
click at [283, 310] on p "Dette er for å opprettholde WCAG krav om opplesning av feilmeldinger som er bes…" at bounding box center [462, 481] width 360 height 48
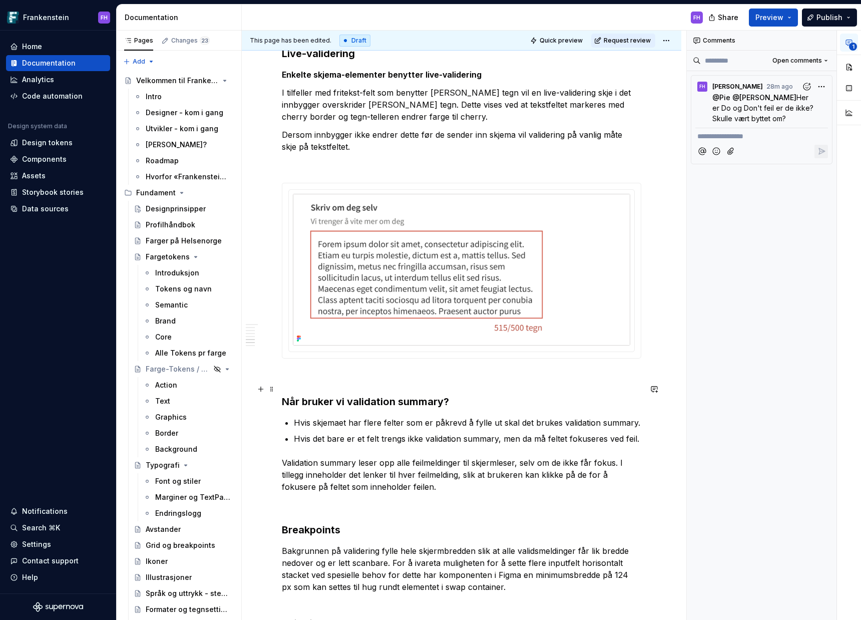
click at [430, 310] on p "Validation summary leser opp alle feilmeldinger til skjermleser, selv om de ikk…" at bounding box center [462, 475] width 360 height 36
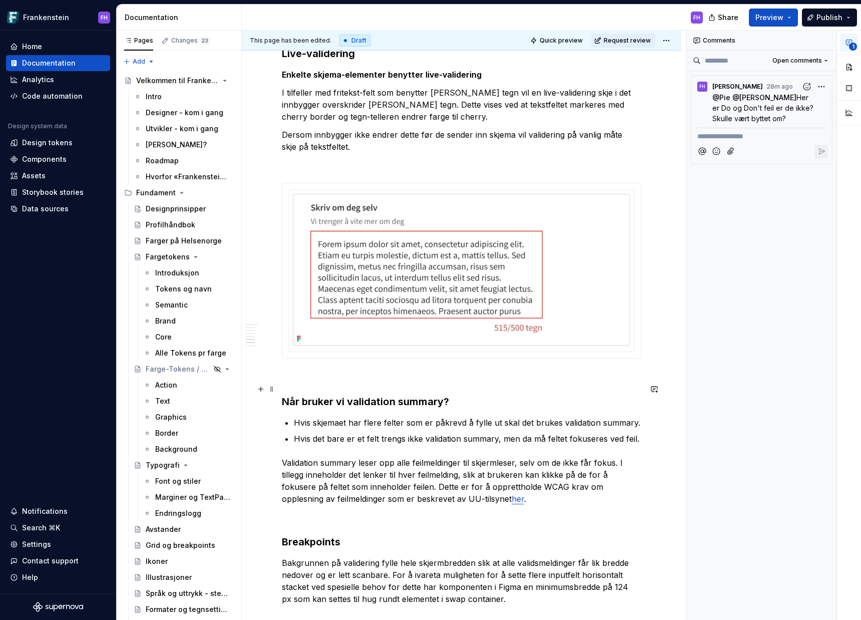
click at [282, 310] on p "Validation summary leser opp alle feilmeldinger til skjermleser, selv om de ikk…" at bounding box center [462, 481] width 360 height 48
click at [285, 310] on p "Validation summary leser opp alle feilmeldinger til skjermleser, selv om de ikk…" at bounding box center [462, 481] width 360 height 48
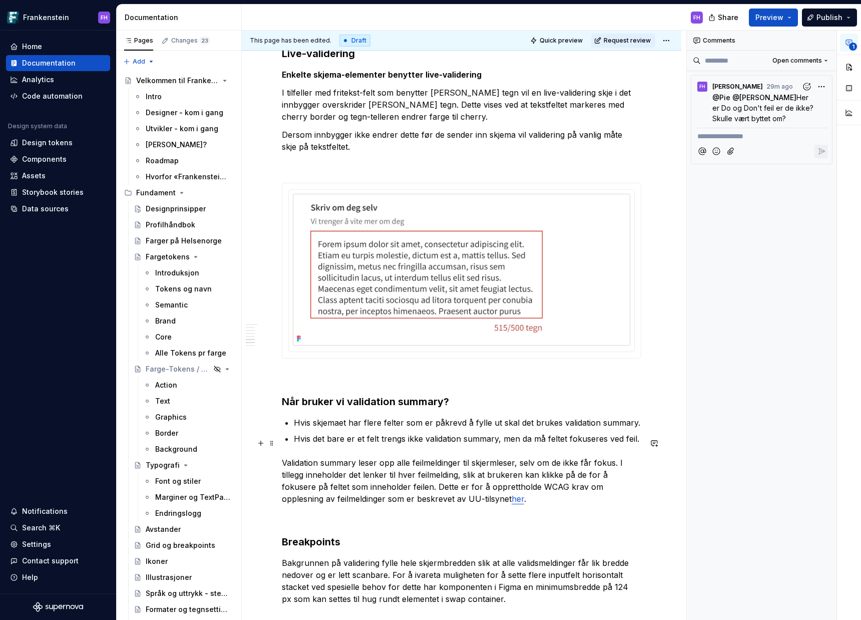
click at [430, 310] on p at bounding box center [462, 517] width 360 height 12
click at [430, 310] on h3 "Breakpoints" at bounding box center [462, 542] width 360 height 14
click at [430, 310] on p "Validation summary leser opp alle feilmeldinger til skjermleser, selv om de ikk…" at bounding box center [462, 481] width 360 height 48
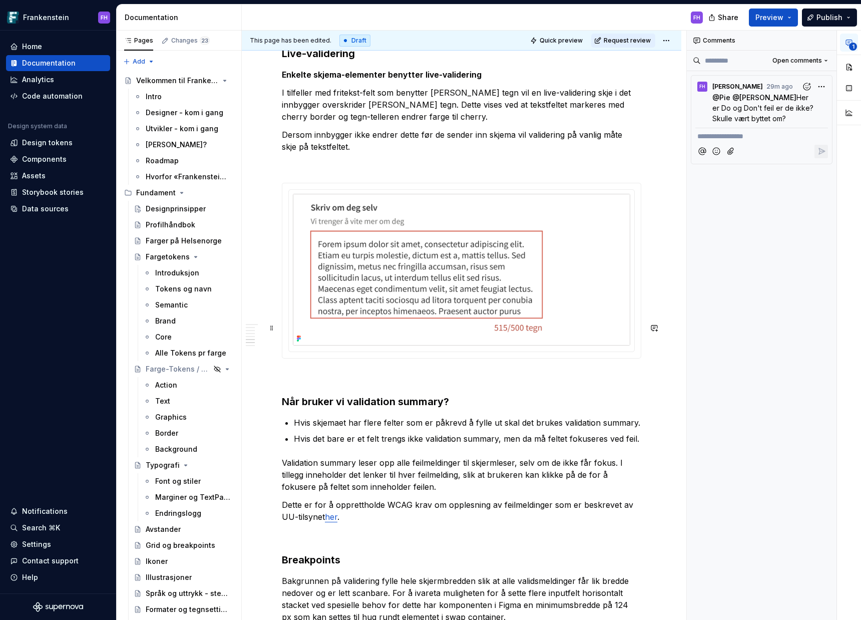
click at [430, 310] on h3 "Når bruker vi validation summary?" at bounding box center [462, 402] width 360 height 14
click at [430, 310] on p "Validation summary leser opp alle feilmeldinger til skjermleser, selv om de ikk…" at bounding box center [462, 475] width 360 height 36
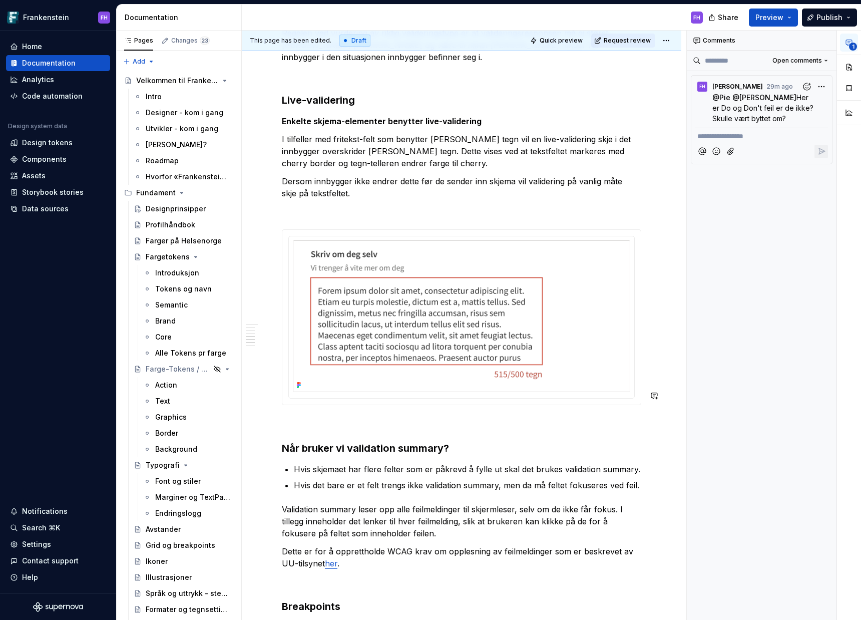
scroll to position [3015, 0]
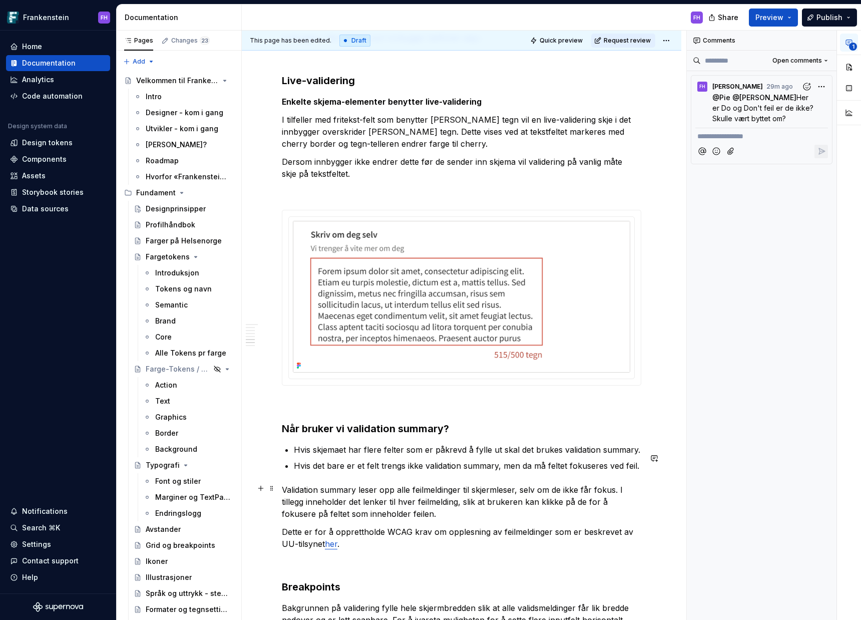
click at [430, 310] on p "Dette er for å opprettholde WCAG krav om opplesning av feilmeldinger som er bes…" at bounding box center [462, 538] width 360 height 24
click at [430, 17] on button "Publish" at bounding box center [829, 18] width 55 height 18
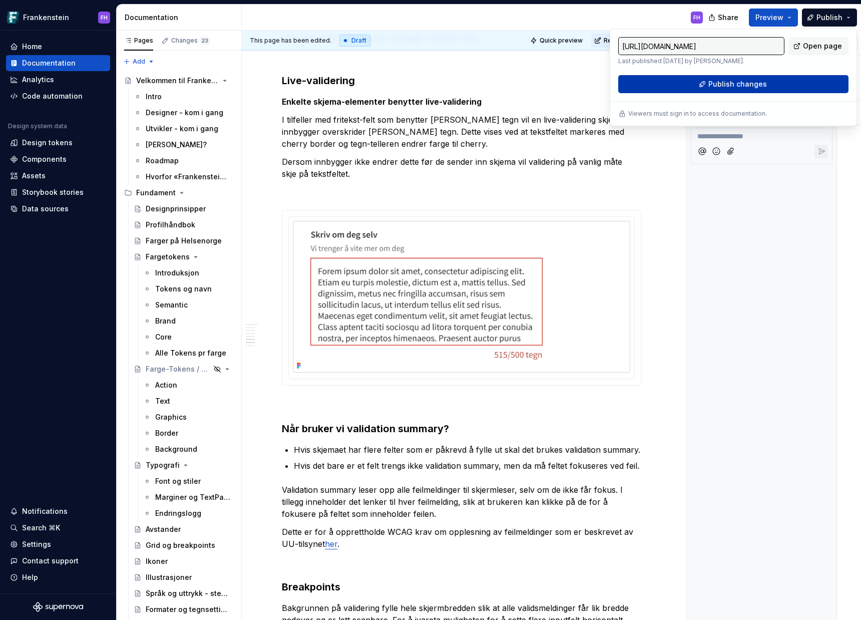
click at [430, 84] on button "Publish changes" at bounding box center [734, 84] width 230 height 18
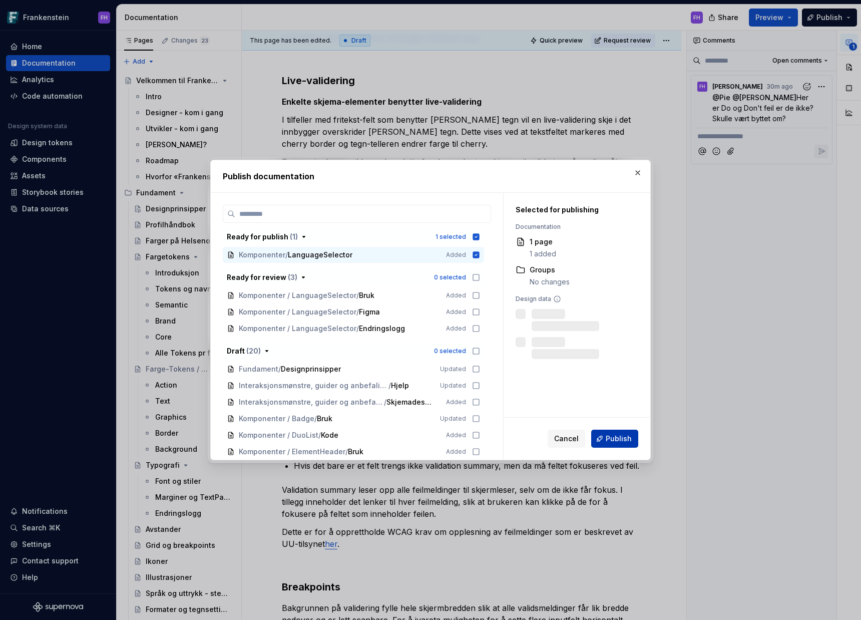
click at [430, 310] on span "Publish" at bounding box center [619, 439] width 26 height 10
click at [430, 310] on span "Cancel" at bounding box center [566, 439] width 25 height 10
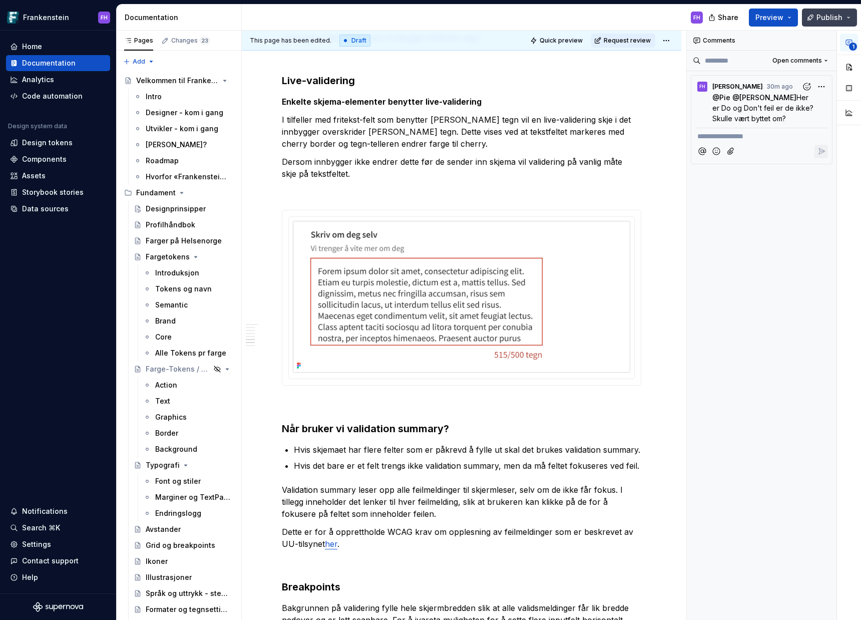
click at [430, 21] on span "Publish" at bounding box center [830, 18] width 26 height 10
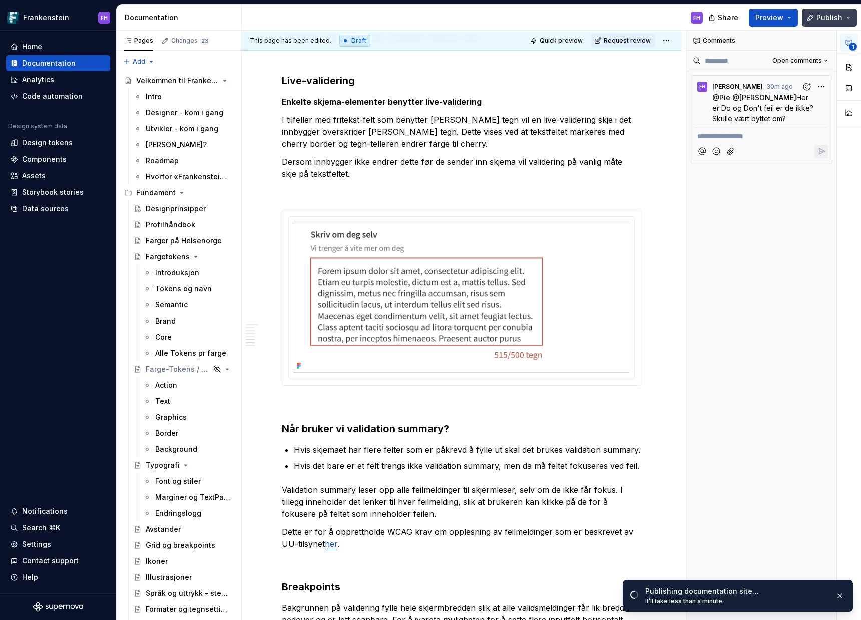
click at [430, 25] on button "Publish" at bounding box center [829, 18] width 55 height 18
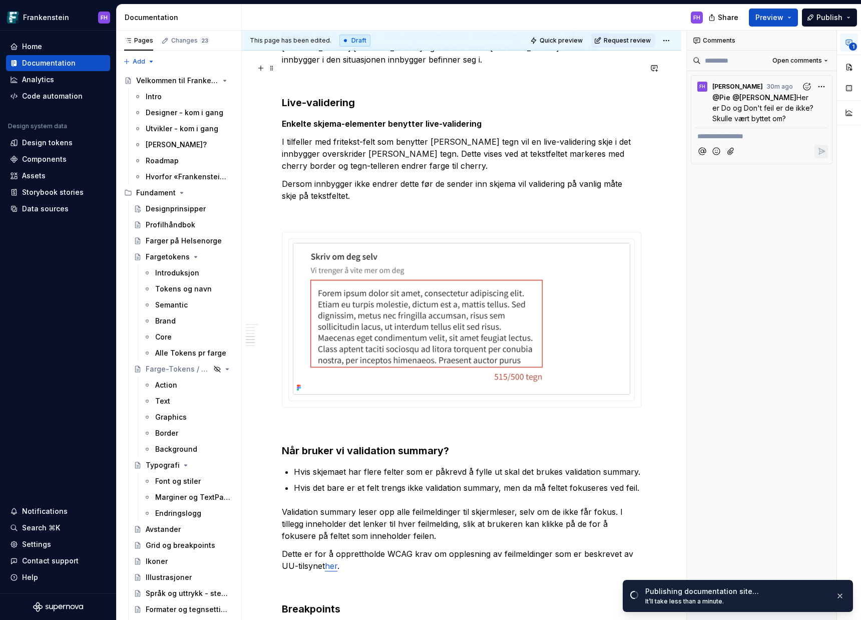
click at [430, 136] on p "I tilfeller med fritekst-felt som benytter [PERSON_NAME] tegn vil en live-valid…" at bounding box center [462, 154] width 360 height 36
click at [345, 41] on div "Draft" at bounding box center [355, 41] width 31 height 12
click at [430, 41] on div "This page has been edited. Draft Quick preview Request review" at bounding box center [462, 41] width 440 height 20
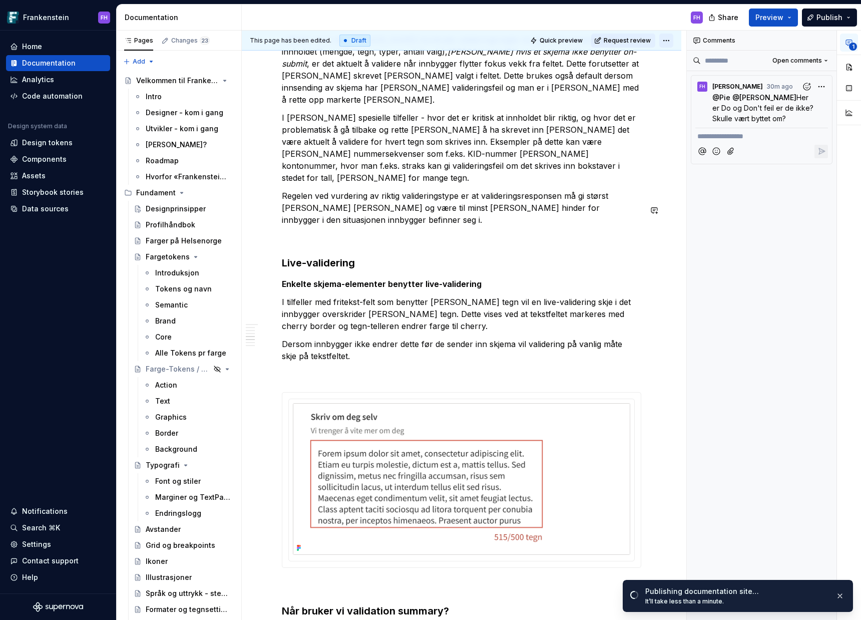
click at [430, 40] on html "Frankenstein FH Home Documentation Analytics Code automation Design system data…" at bounding box center [430, 310] width 861 height 620
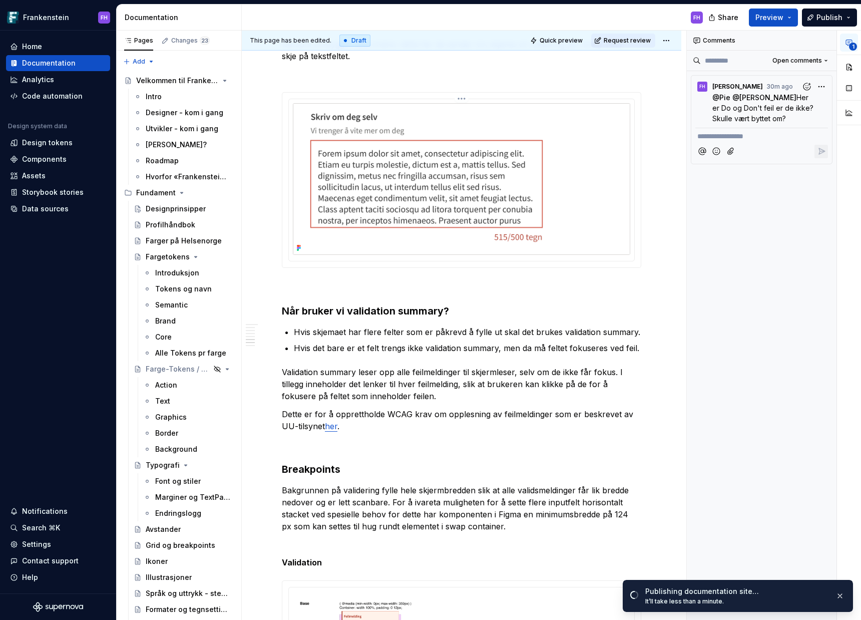
scroll to position [3157, 0]
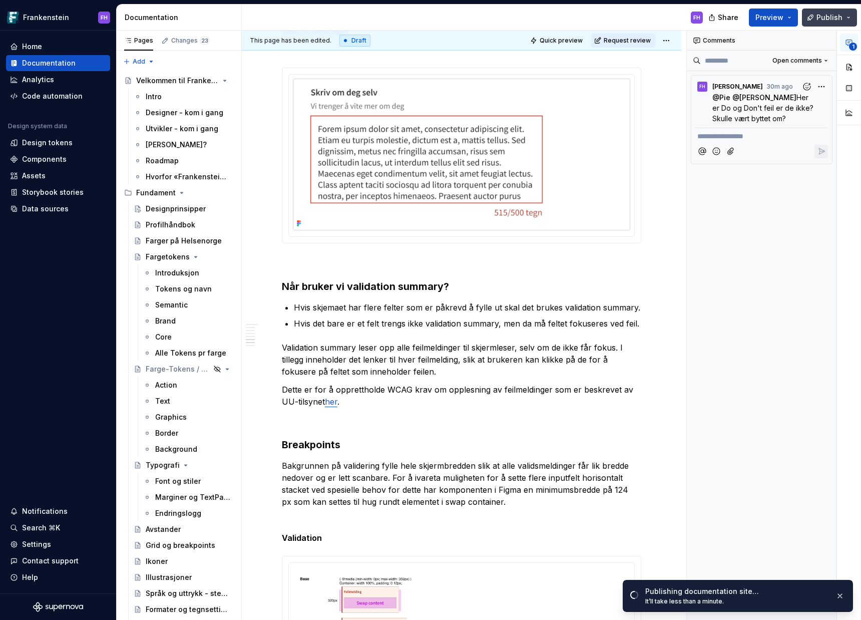
click at [430, 18] on span "Publish" at bounding box center [830, 18] width 26 height 10
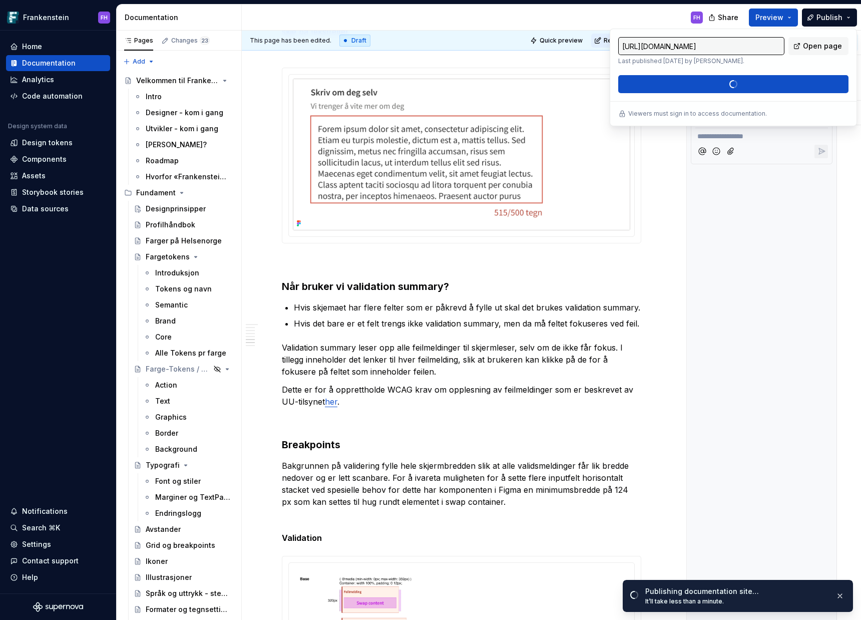
click at [430, 209] on div "**********" at bounding box center [762, 326] width 150 height 590
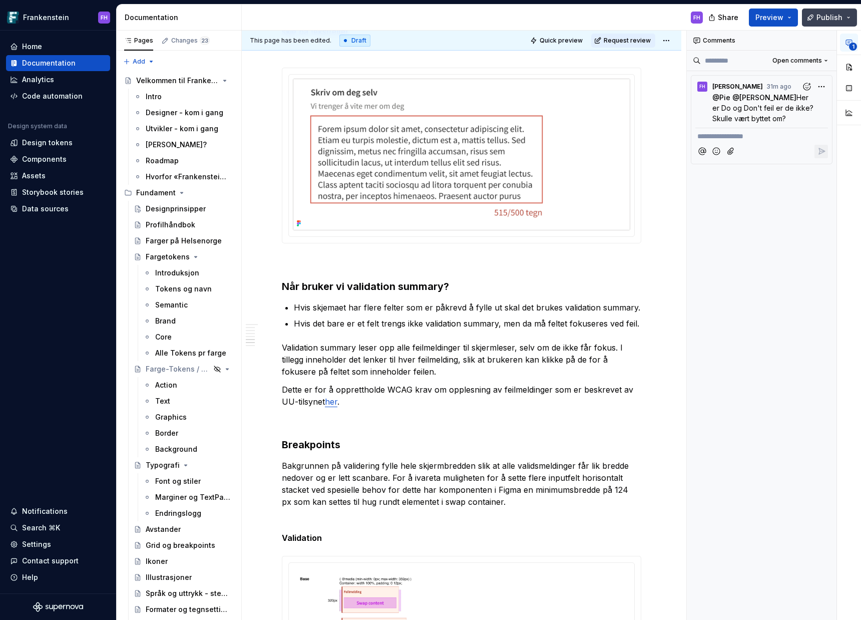
click at [430, 22] on span "Publish" at bounding box center [830, 18] width 26 height 10
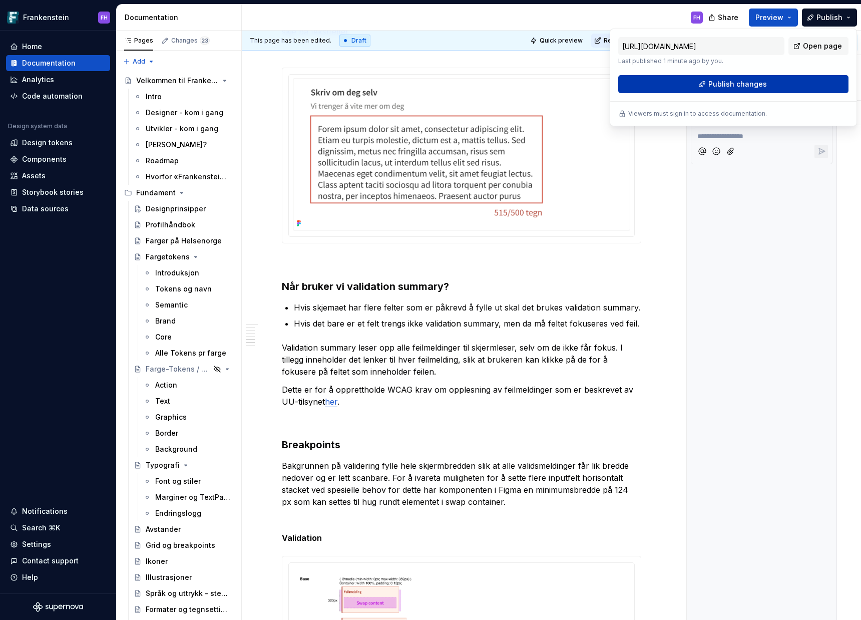
click at [430, 83] on span "Publish changes" at bounding box center [738, 84] width 59 height 10
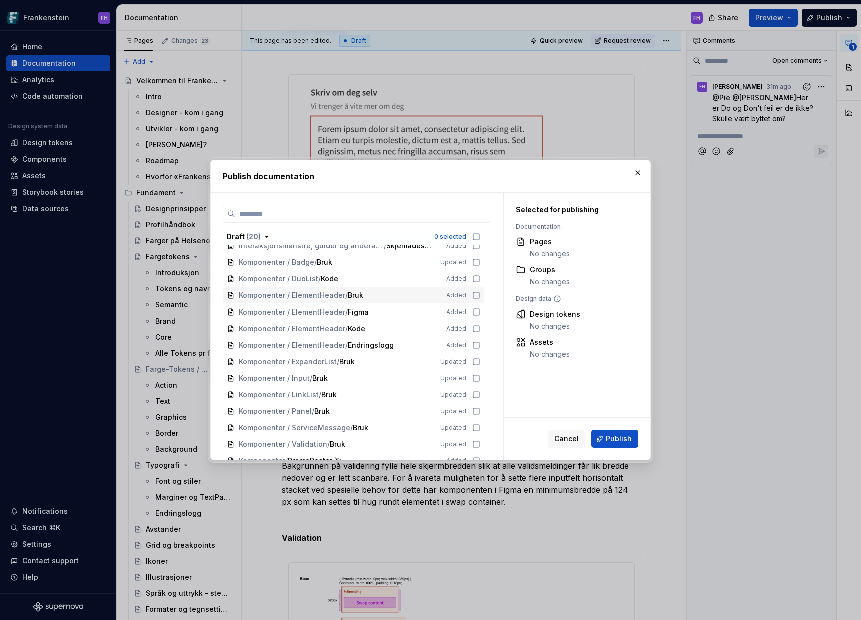
scroll to position [191, 0]
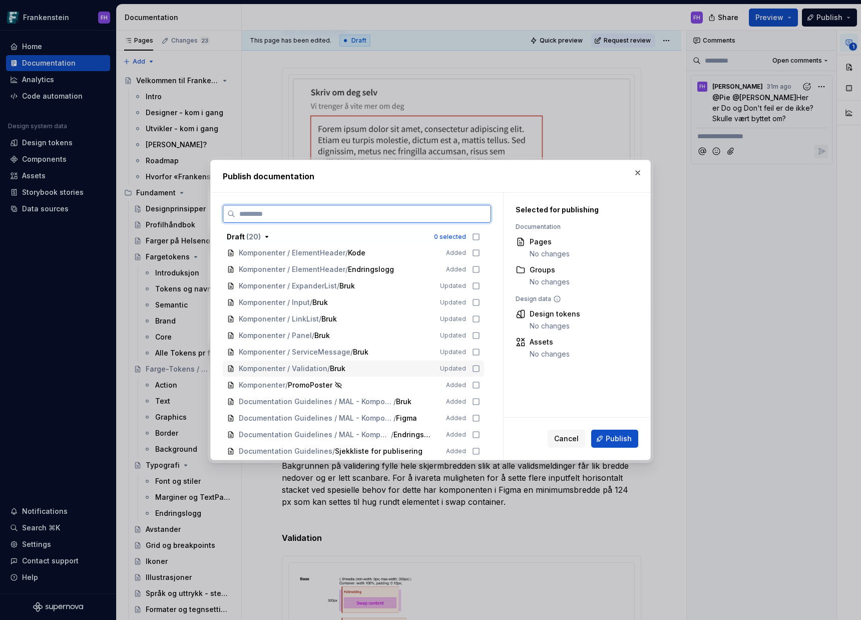
click at [430, 310] on div "Komponenter / Validation / Bruk Updated" at bounding box center [353, 369] width 261 height 16
click at [430, 310] on button "Publish" at bounding box center [614, 439] width 47 height 18
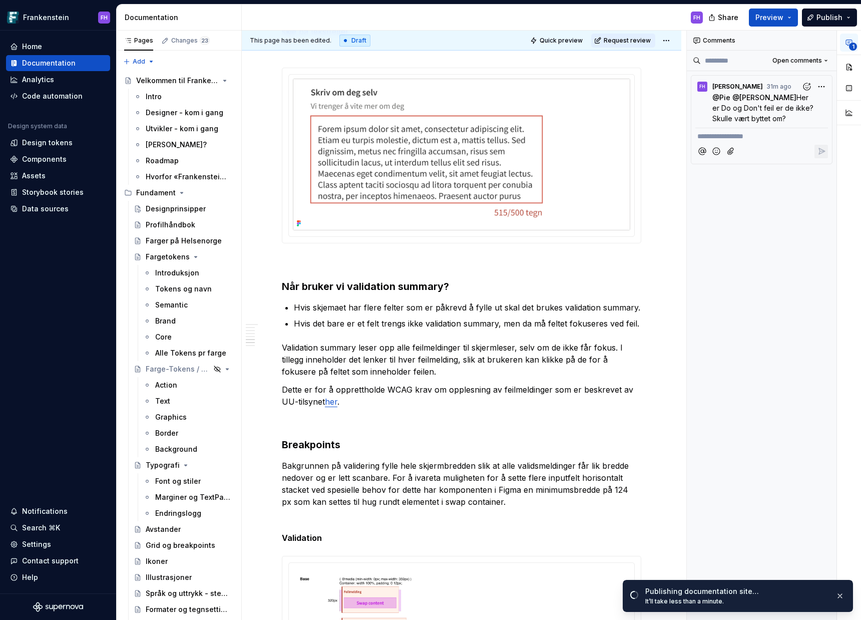
scroll to position [3157, 0]
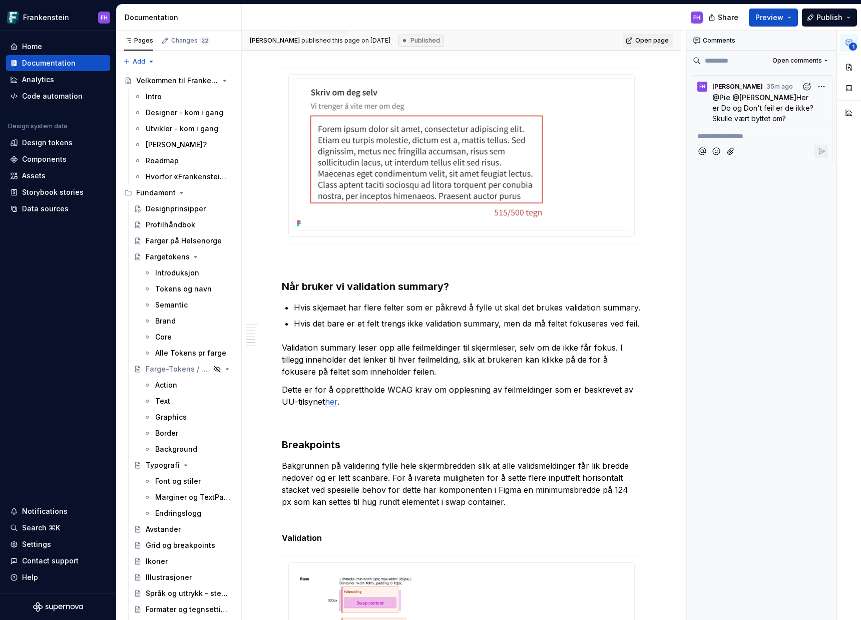
click at [430, 232] on div "**********" at bounding box center [762, 326] width 150 height 590
click at [430, 103] on p "@ Pie @ [PERSON_NAME] Her er Do og Don't [PERSON_NAME] de ikke? Skulle vært byt…" at bounding box center [765, 108] width 104 height 32
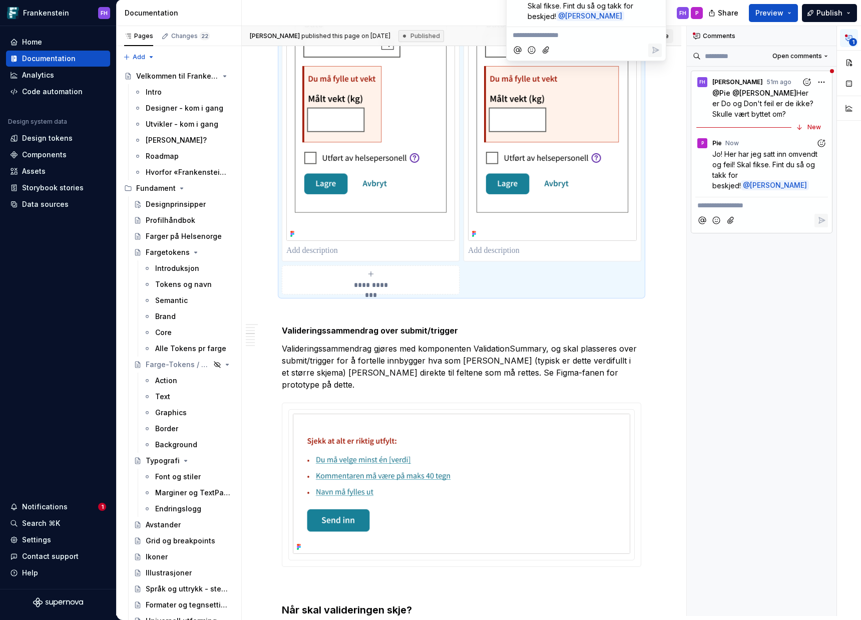
scroll to position [2288, 0]
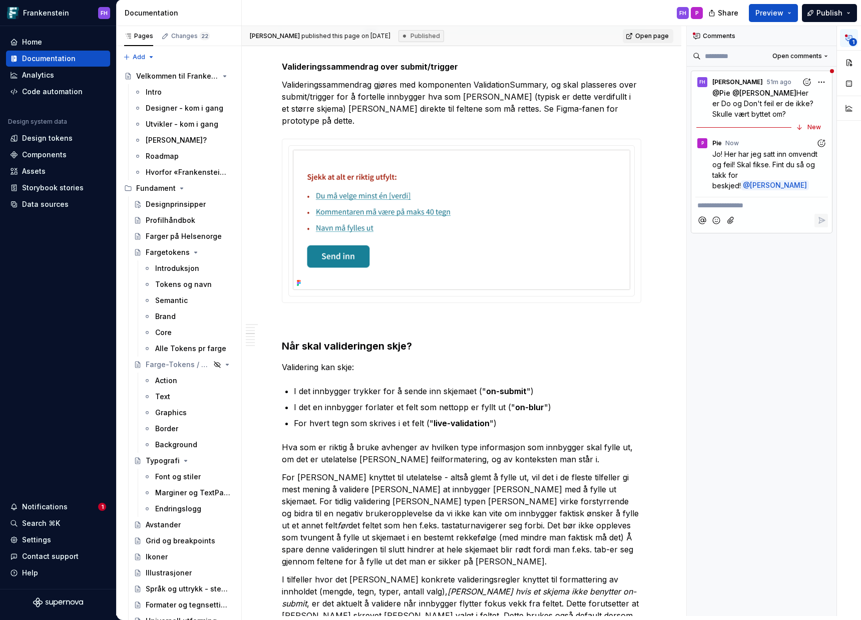
click at [395, 310] on div "**********" at bounding box center [462, 492] width 360 height 5125
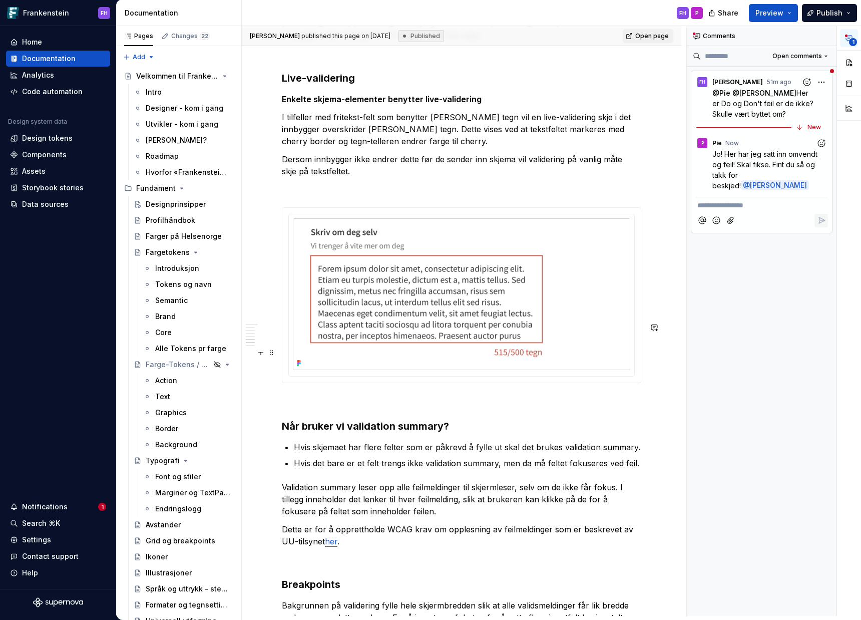
scroll to position [3032, 0]
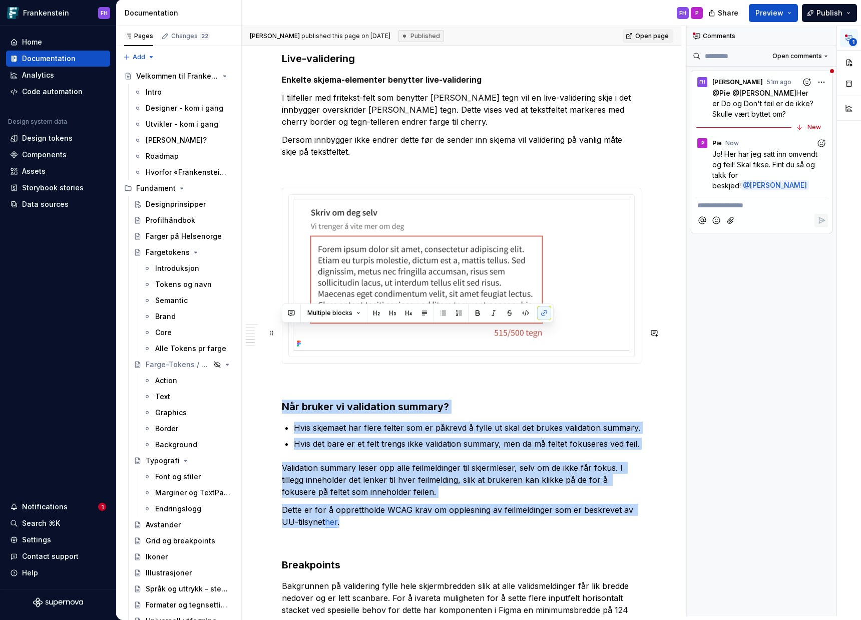
drag, startPoint x: 355, startPoint y: 447, endPoint x: 284, endPoint y: 330, distance: 136.8
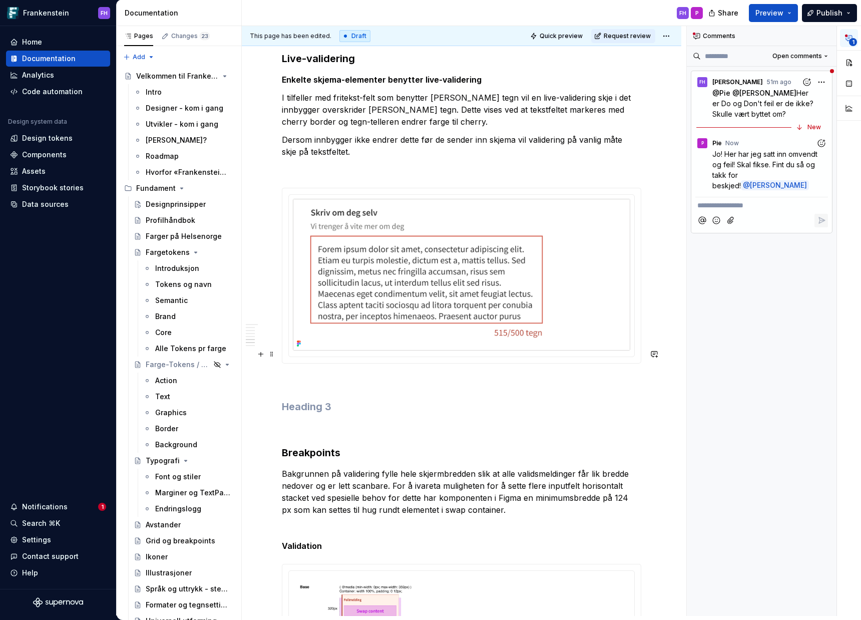
type textarea "*"
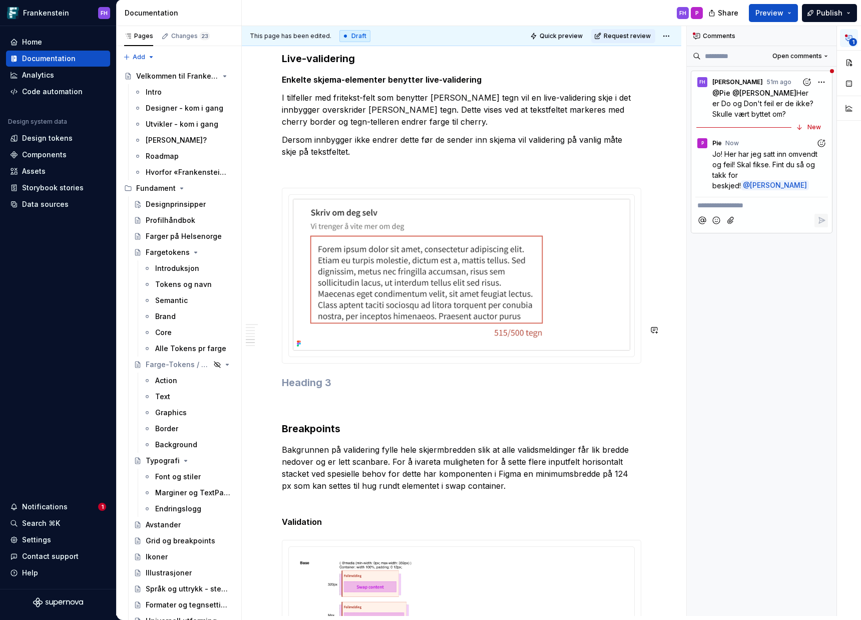
click at [336, 310] on p at bounding box center [462, 404] width 360 height 12
click at [275, 310] on span at bounding box center [272, 309] width 8 height 14
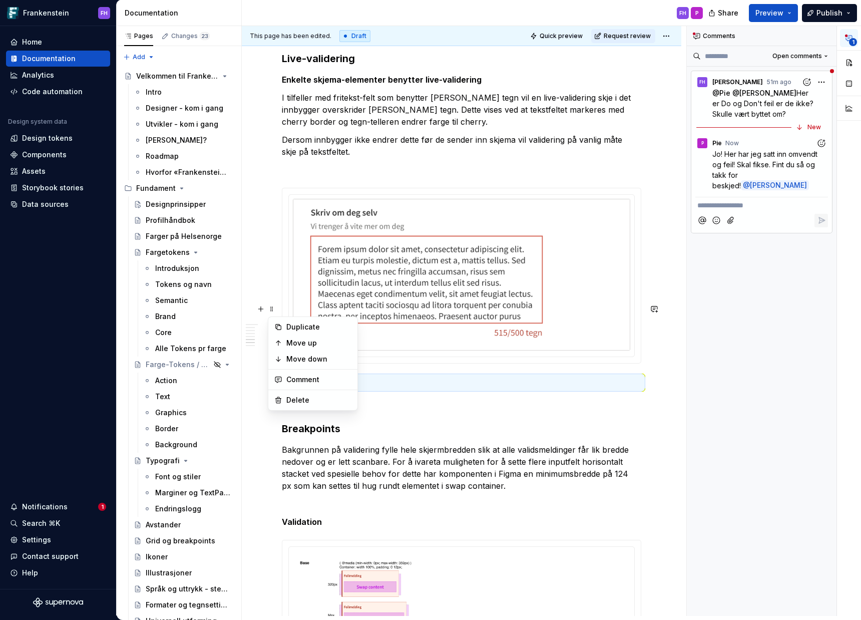
click at [299, 310] on h3 at bounding box center [462, 383] width 360 height 14
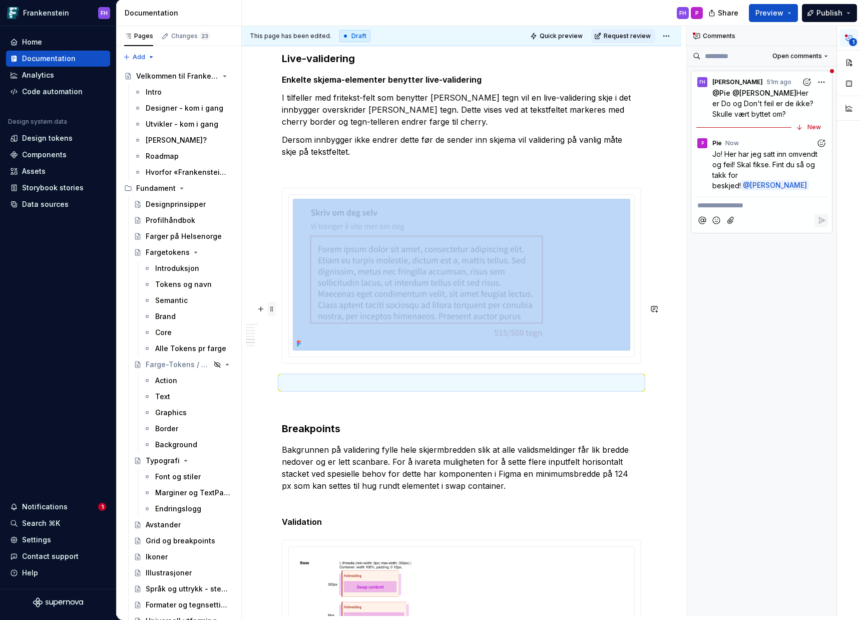
click at [273, 310] on span at bounding box center [272, 309] width 8 height 14
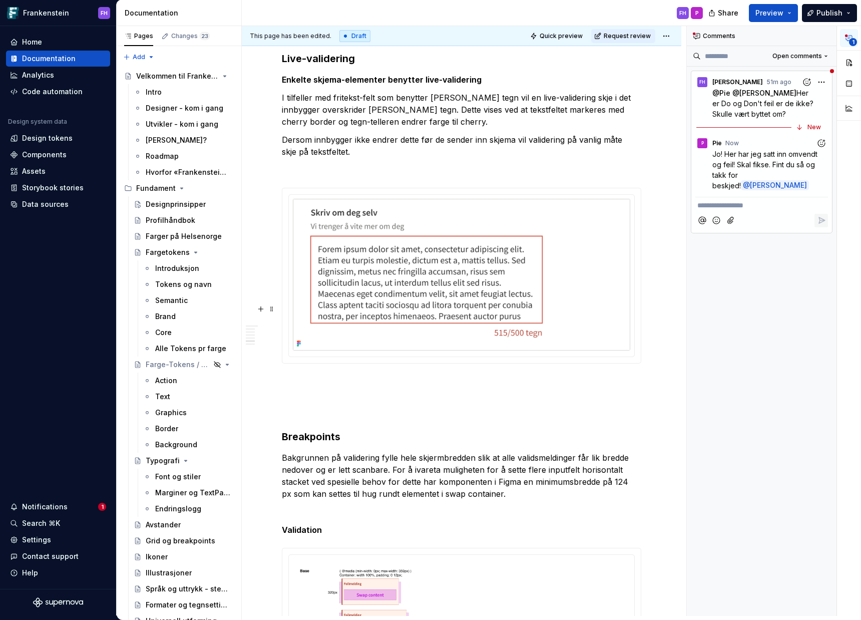
click at [352, 310] on p at bounding box center [462, 388] width 360 height 24
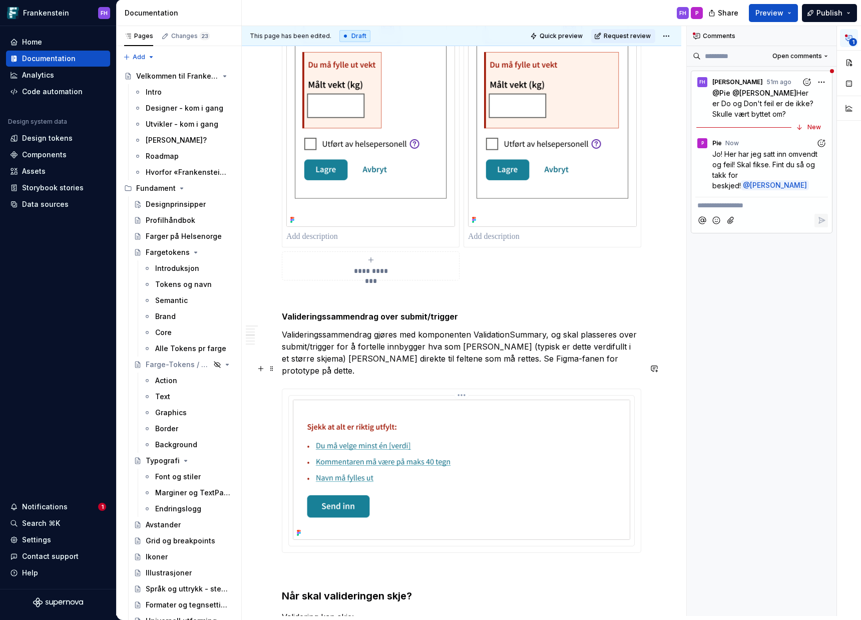
scroll to position [2076, 0]
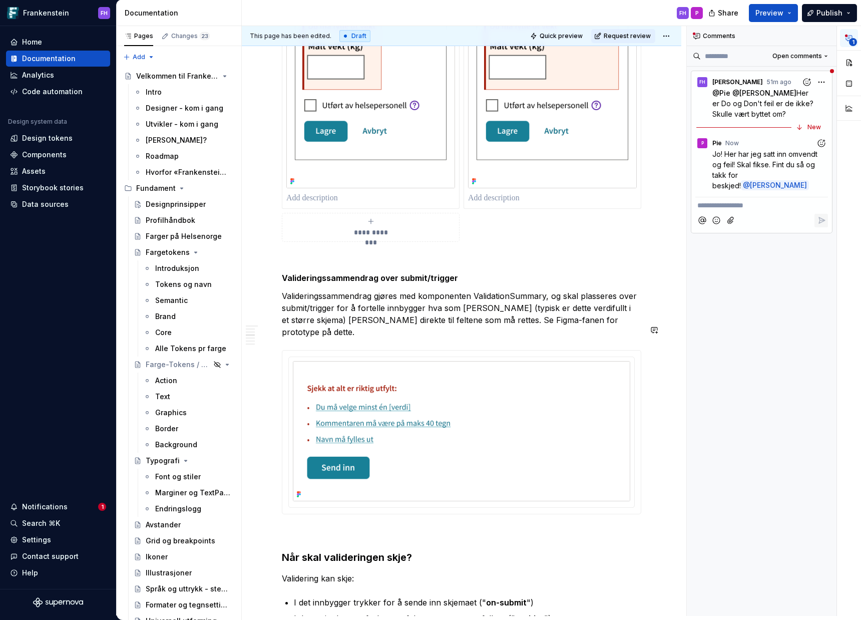
click at [305, 310] on div "**********" at bounding box center [462, 624] width 360 height 4966
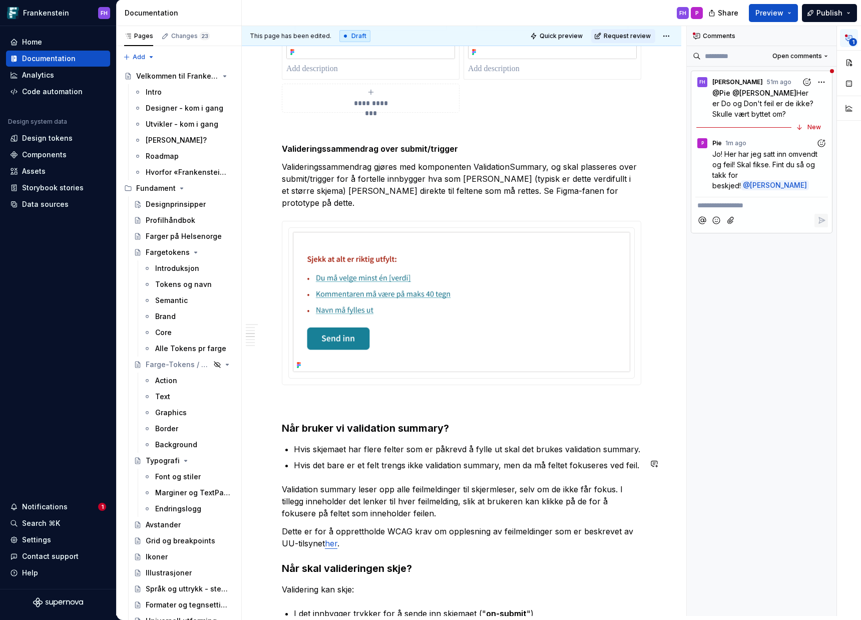
scroll to position [2353, 0]
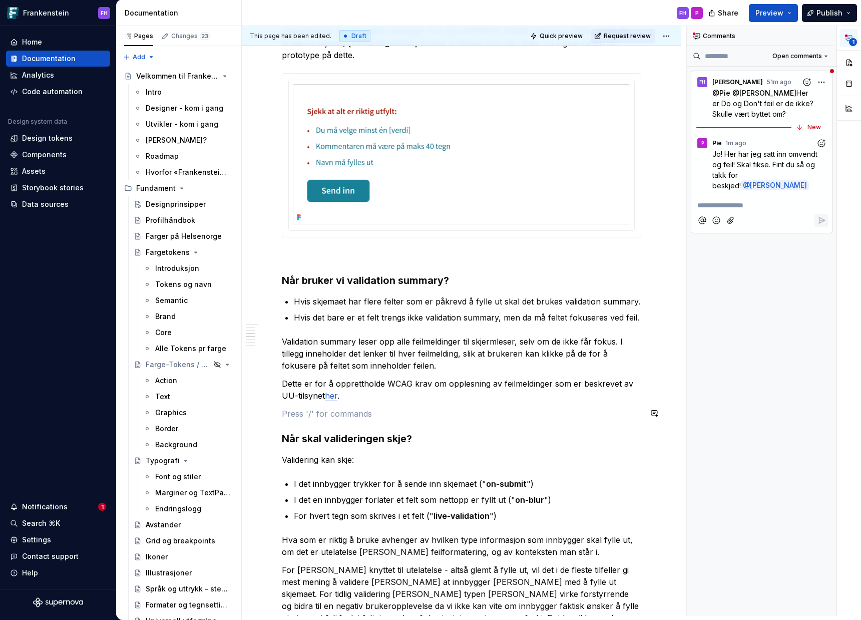
click at [386, 310] on div "**********" at bounding box center [462, 426] width 360 height 5125
click at [409, 310] on div "**********" at bounding box center [462, 426] width 360 height 5125
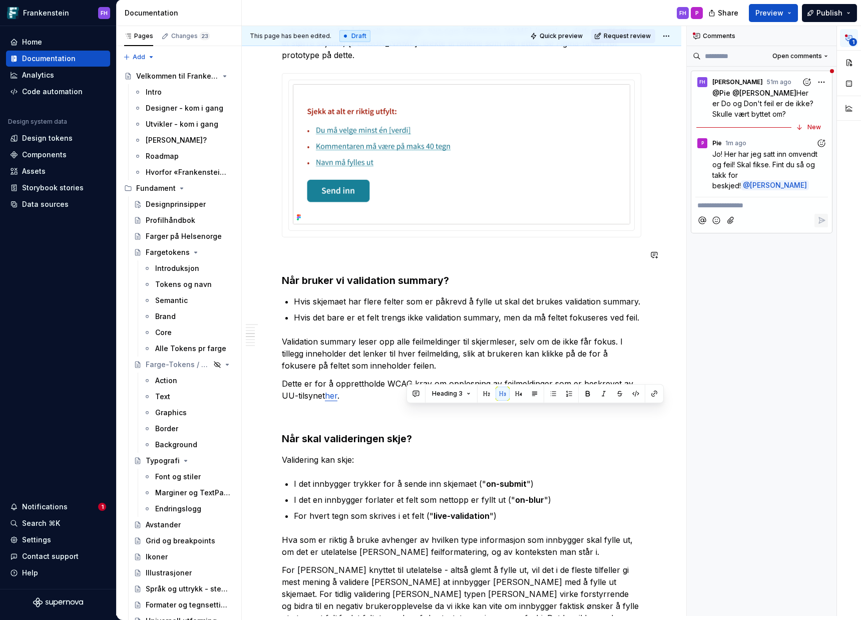
click at [352, 249] on p at bounding box center [462, 255] width 360 height 12
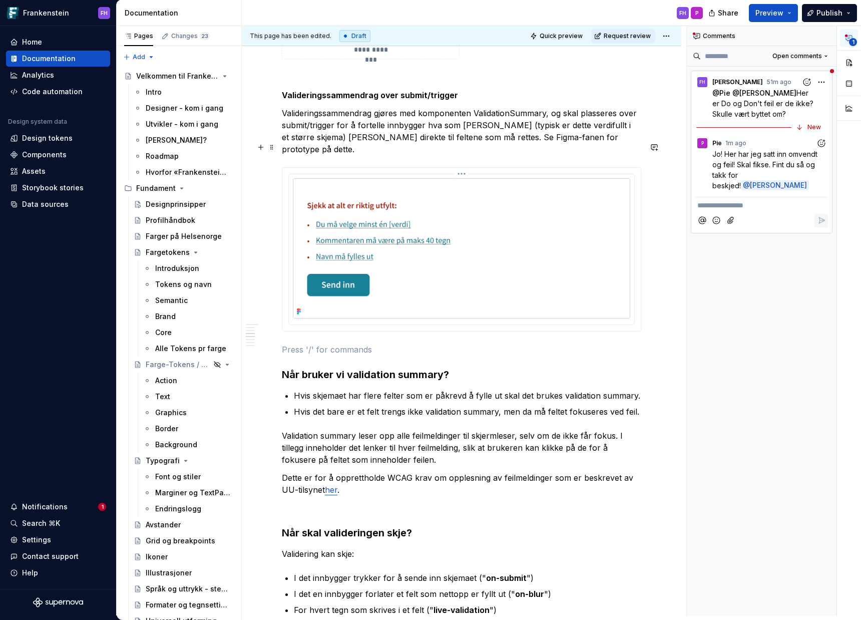
scroll to position [2311, 0]
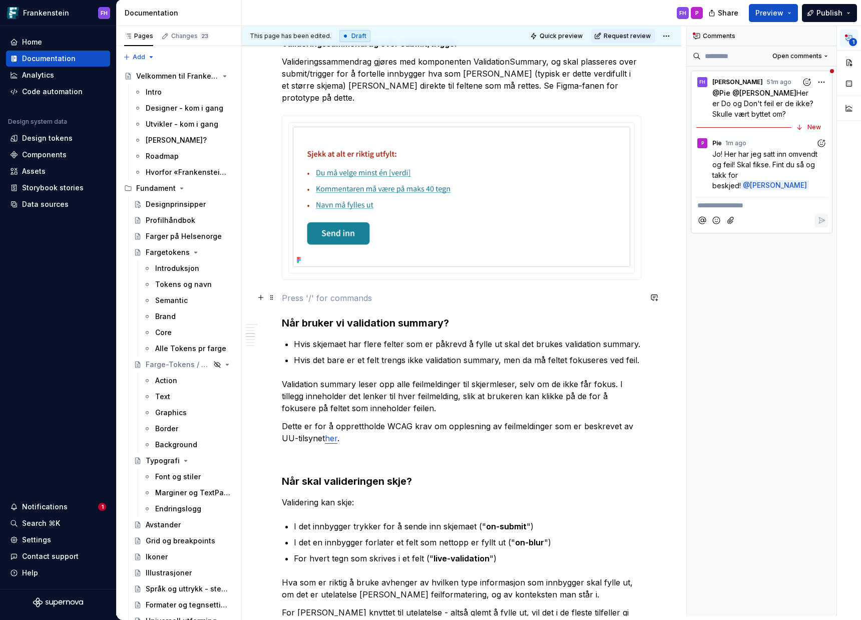
click at [430, 310] on h3 "Når bruker vi validation summary?" at bounding box center [462, 323] width 360 height 14
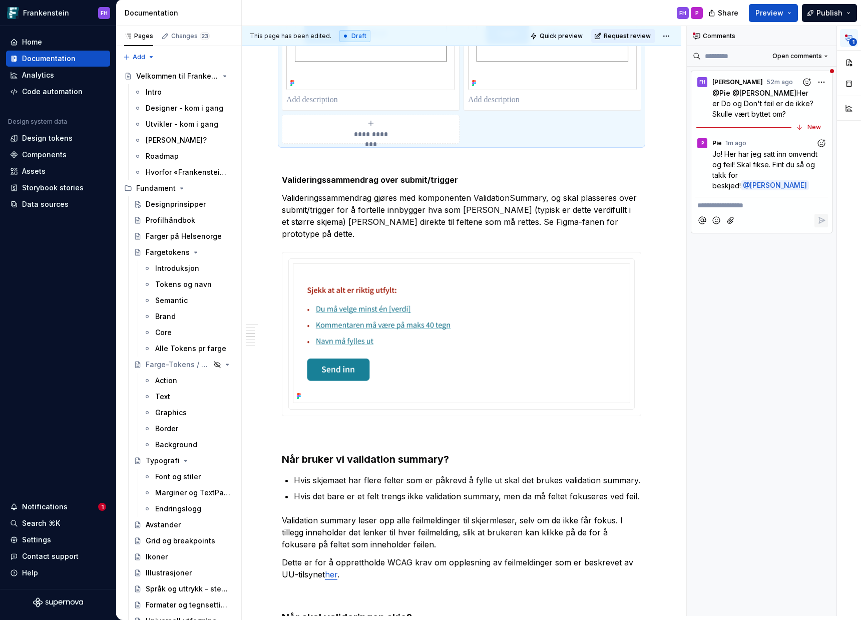
scroll to position [22, 0]
click at [430, 144] on div "P Pie 1m ago Jo! Her har jeg satt inn omvendt [PERSON_NAME]! Skal [PERSON_NAME]…" at bounding box center [762, 162] width 133 height 60
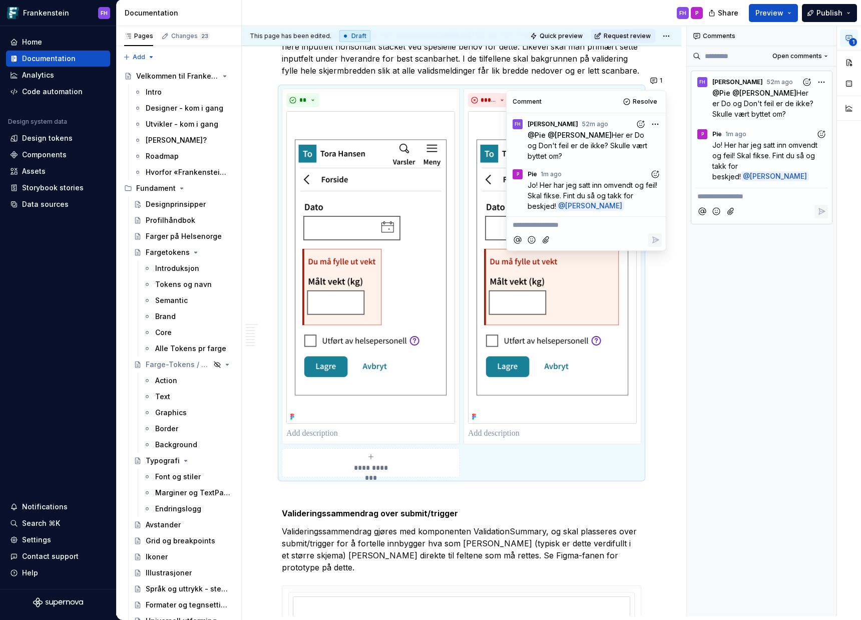
scroll to position [1841, 0]
click at [430, 139] on icon "Add reaction" at bounding box center [822, 134] width 10 height 10
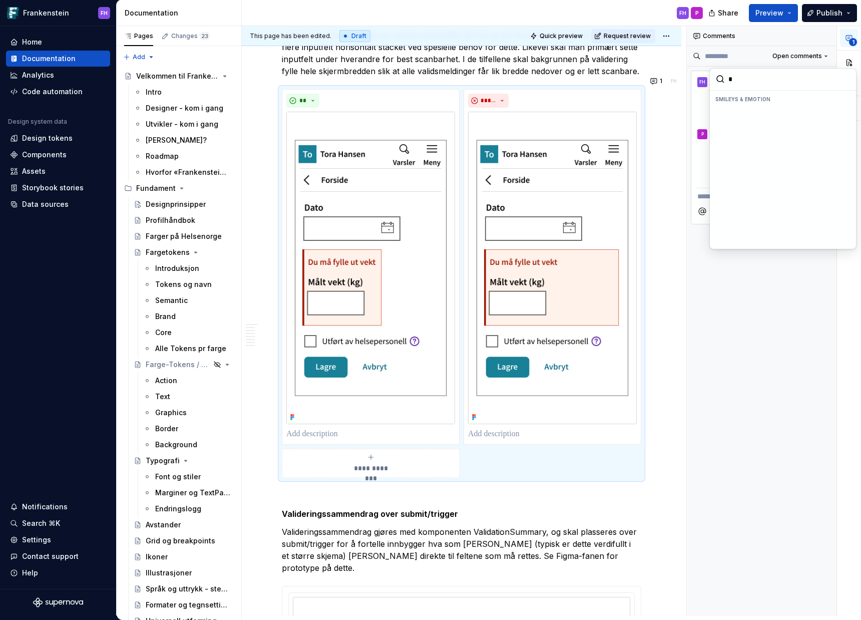
scroll to position [0, 0]
type input "****"
click at [430, 152] on span "🙌" at bounding box center [720, 148] width 8 height 10
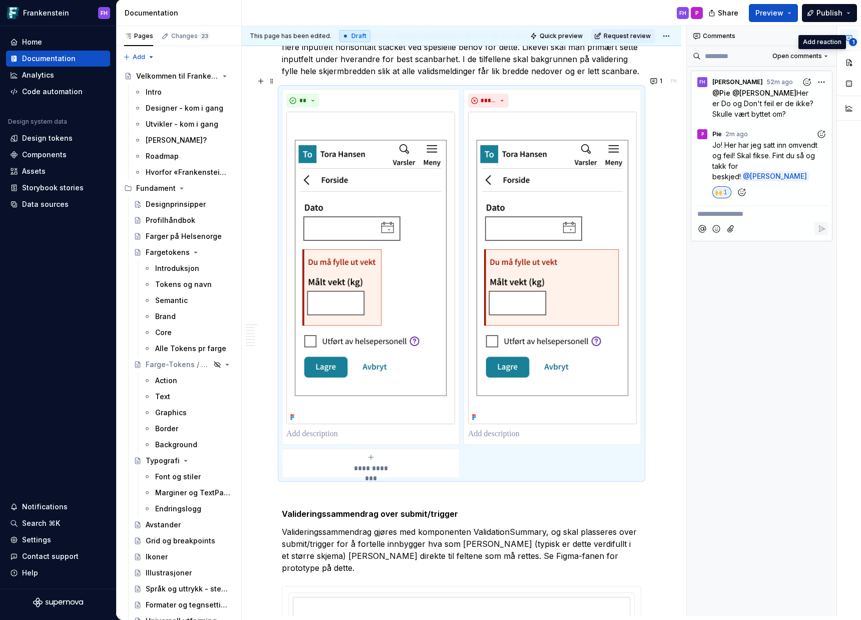
scroll to position [1659, 0]
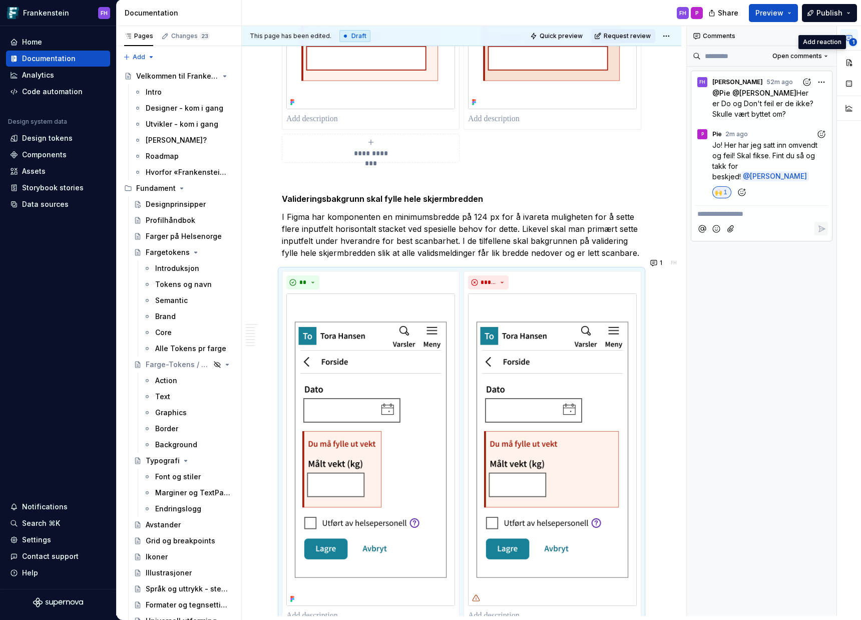
click at [430, 208] on div "**********" at bounding box center [762, 321] width 150 height 590
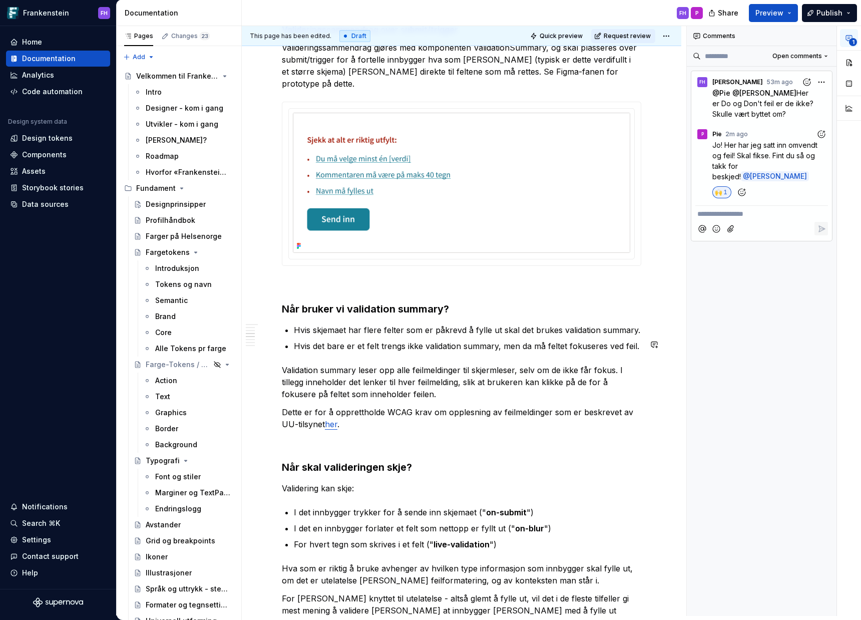
scroll to position [2297, 0]
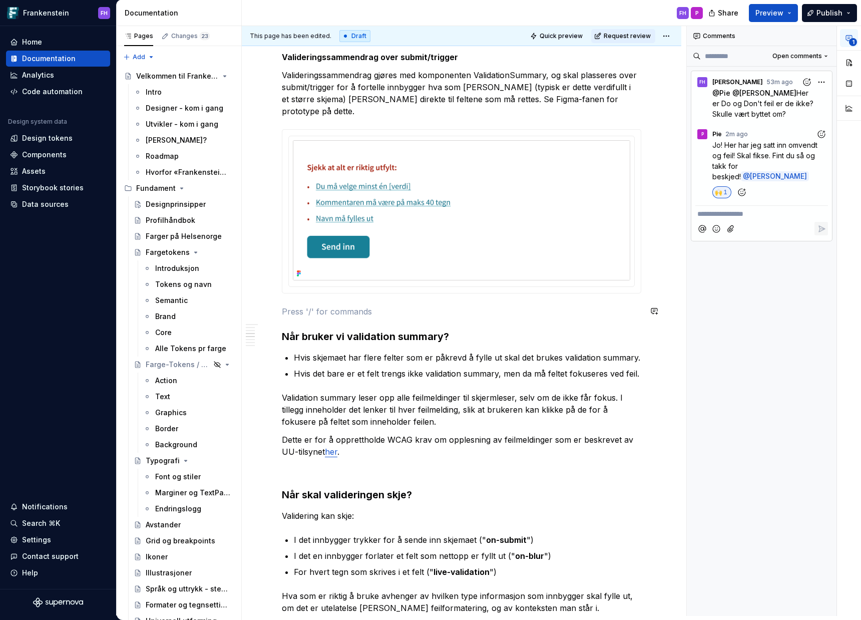
click at [313, 219] on div "**********" at bounding box center [462, 482] width 360 height 5125
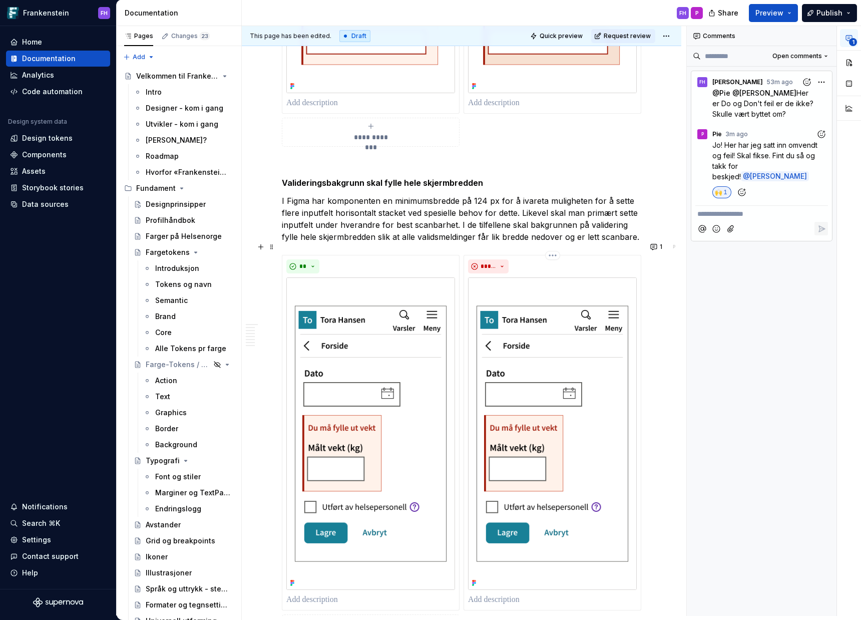
scroll to position [2202, 0]
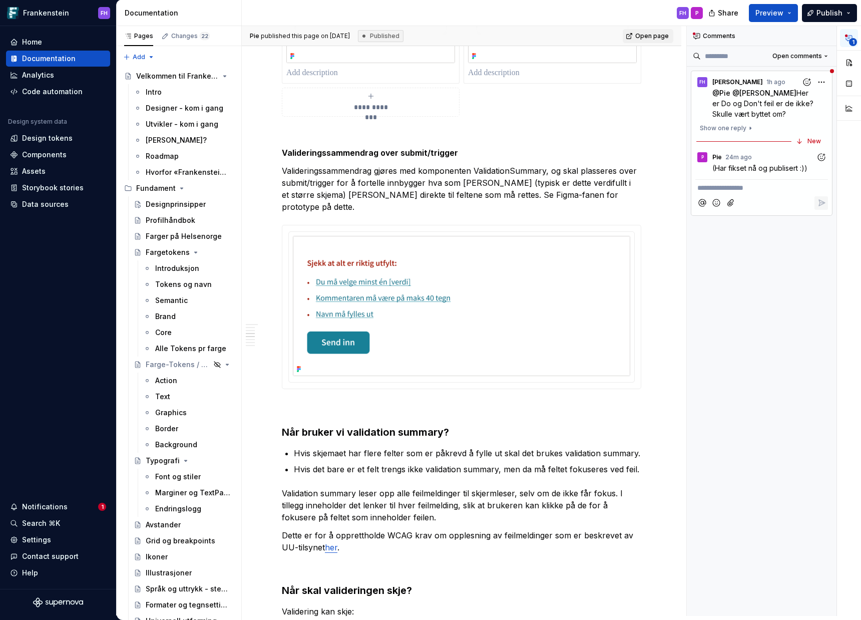
type textarea "*"
